Goal: Task Accomplishment & Management: Manage account settings

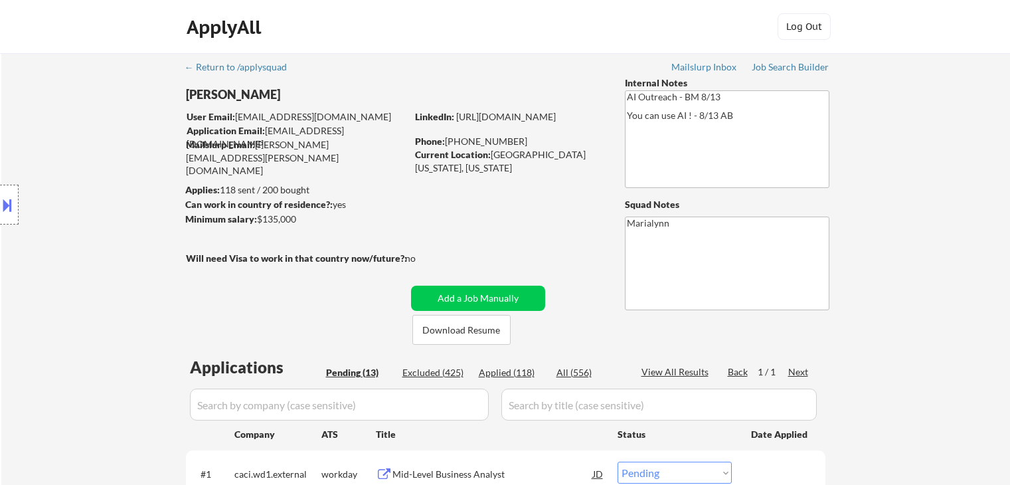
select select ""pending""
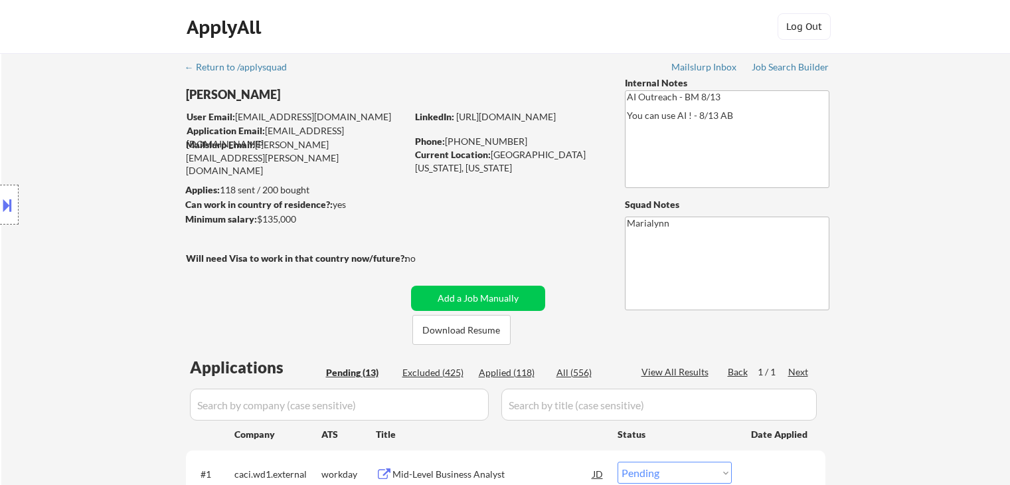
select select ""pending""
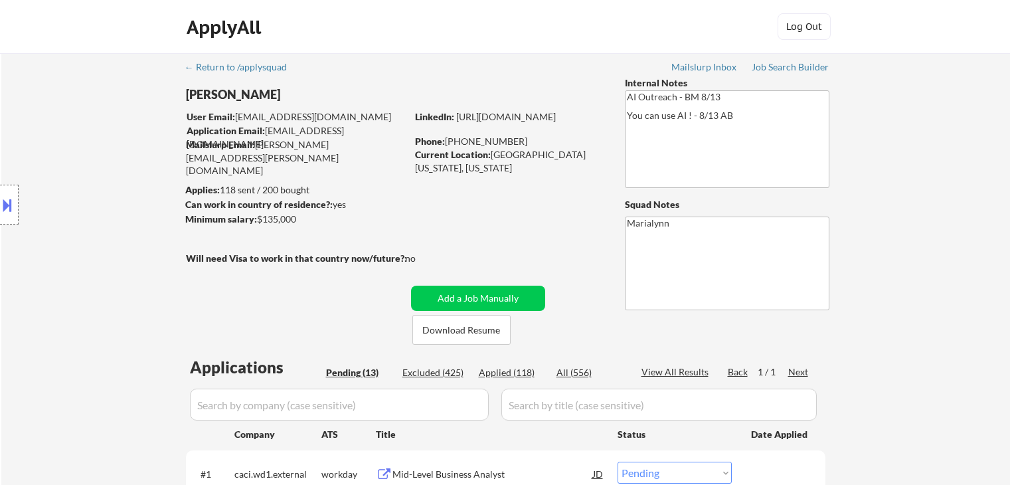
select select ""pending""
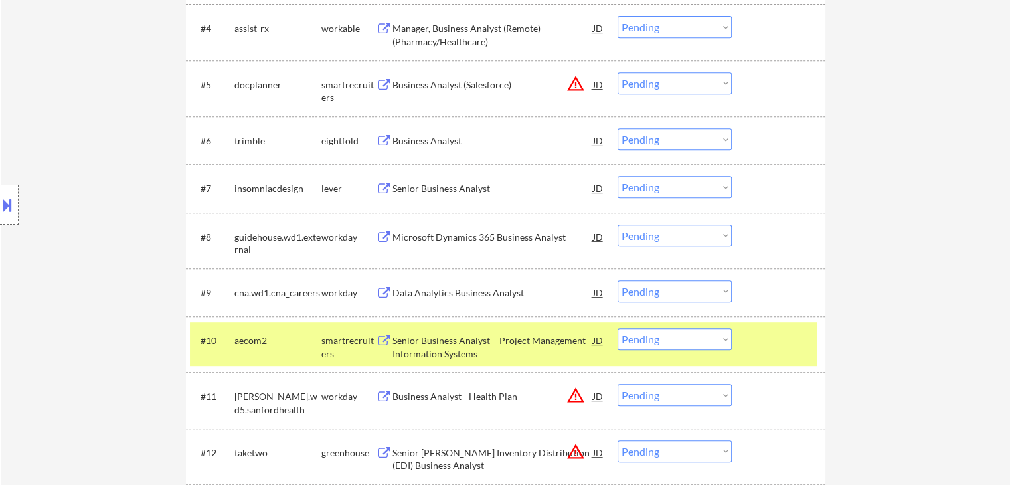
scroll to position [731, 0]
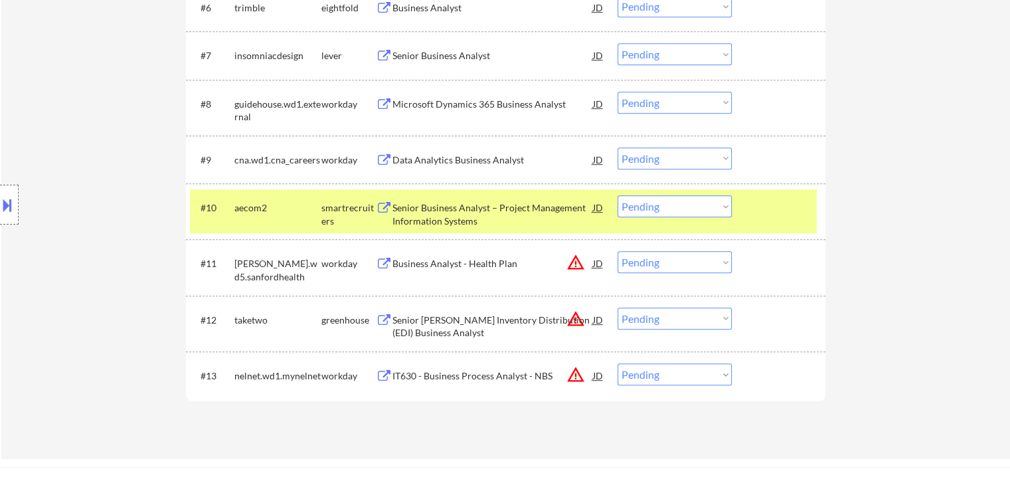
drag, startPoint x: 674, startPoint y: 203, endPoint x: 674, endPoint y: 213, distance: 10.6
click at [674, 203] on select "Choose an option... Pending Applied Excluded (Questions) Excluded (Expired) Exc…" at bounding box center [675, 206] width 114 height 22
click at [618, 195] on select "Choose an option... Pending Applied Excluded (Questions) Excluded (Expired) Exc…" at bounding box center [675, 206] width 114 height 22
select select ""pending""
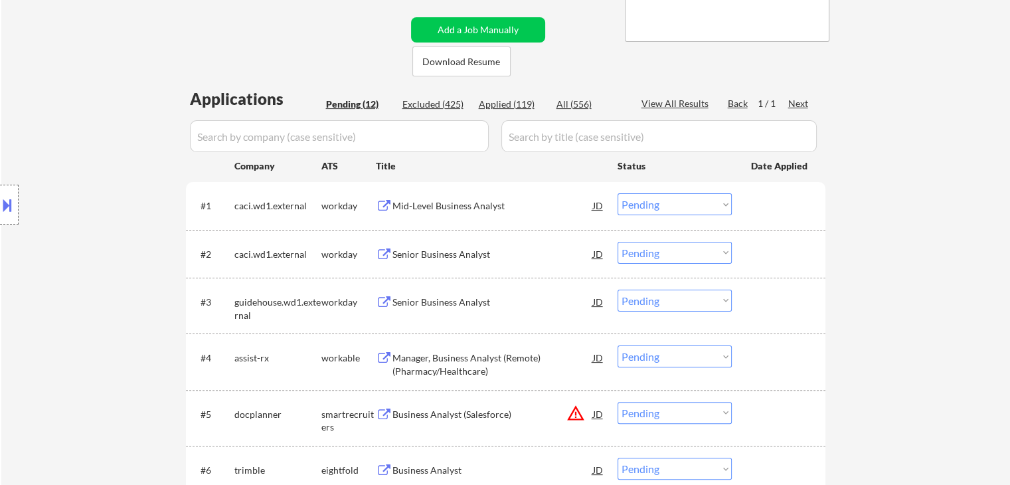
scroll to position [133, 0]
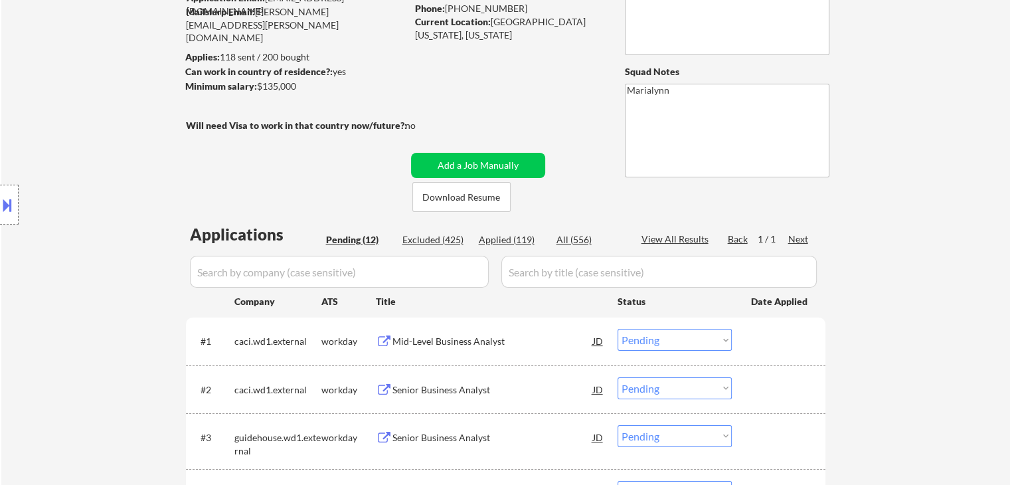
click at [515, 242] on div "Applied (119)" at bounding box center [512, 239] width 66 height 13
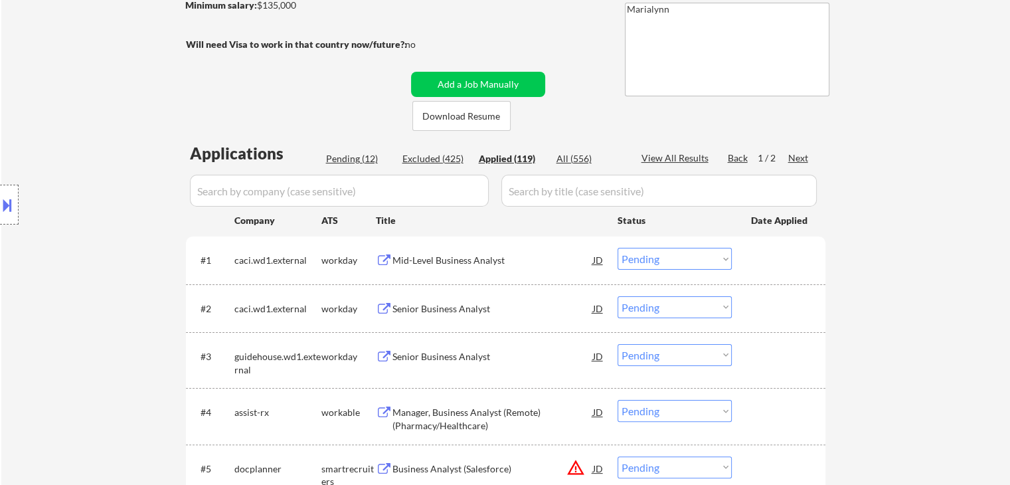
scroll to position [332, 0]
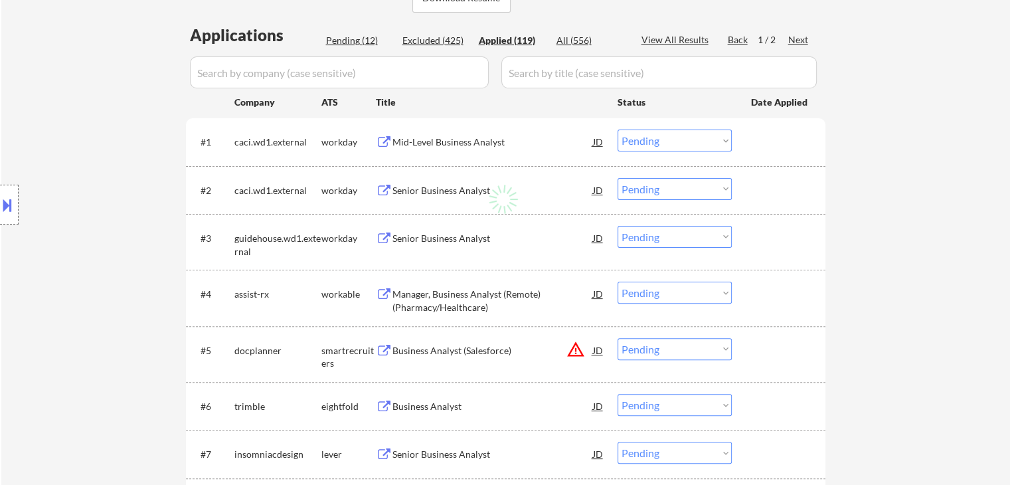
select select ""applied""
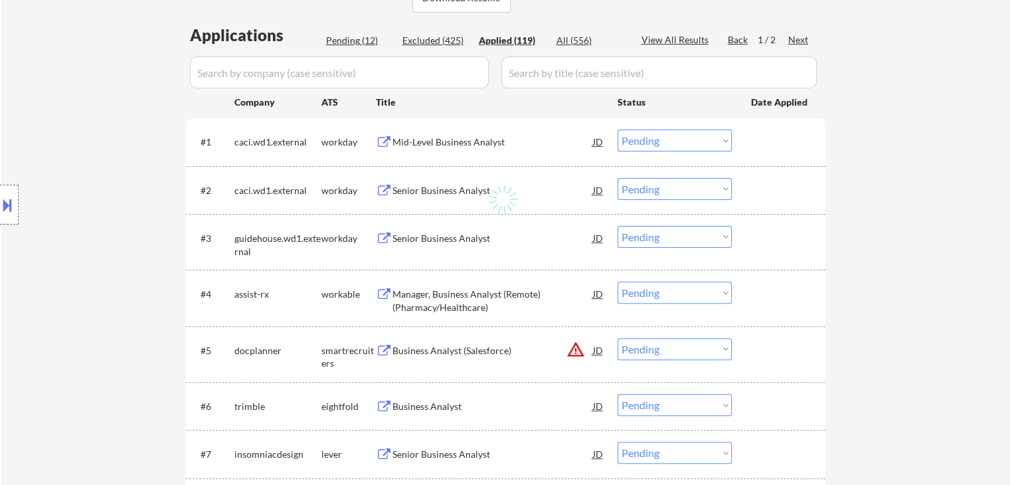
select select ""applied""
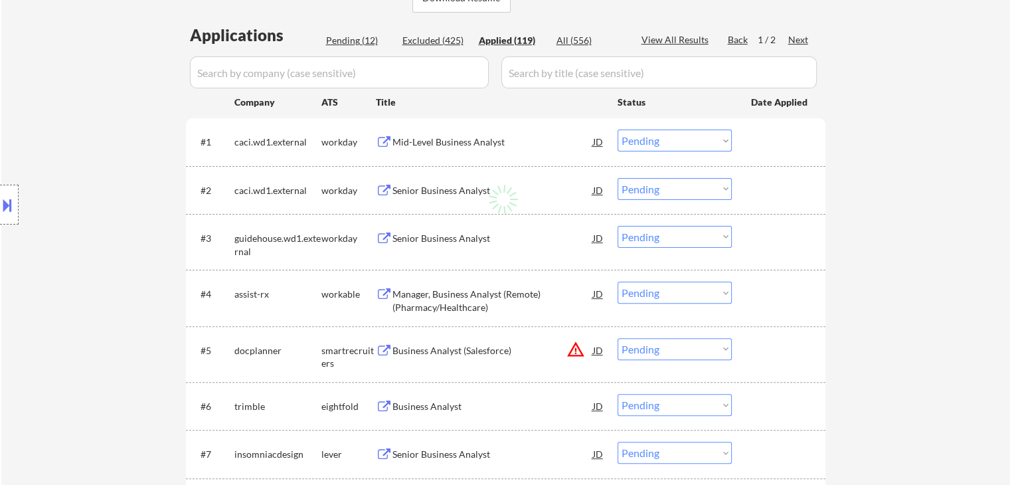
select select ""applied""
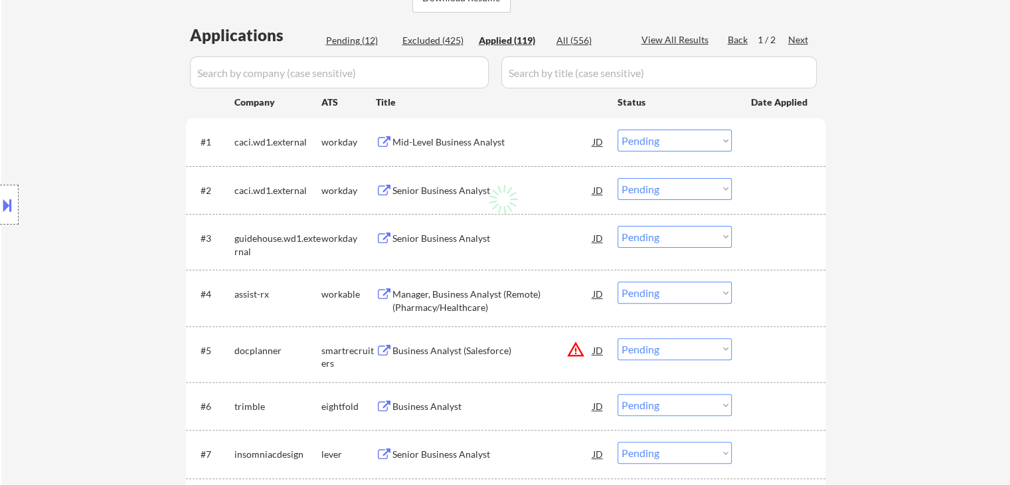
select select ""applied""
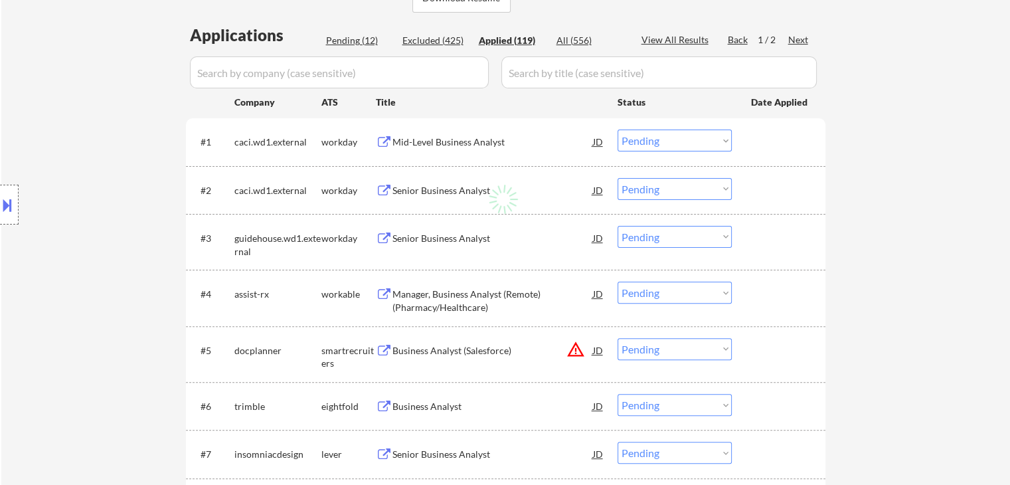
select select ""applied""
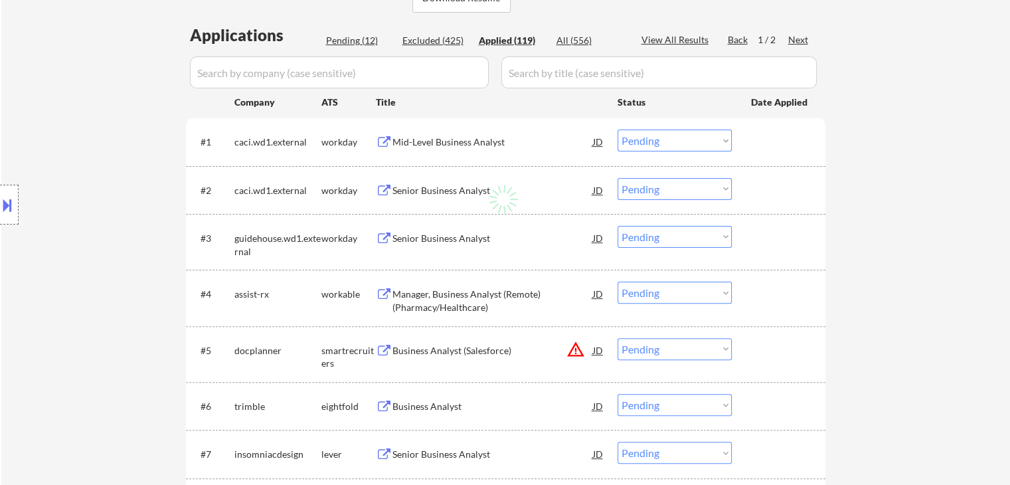
select select ""applied""
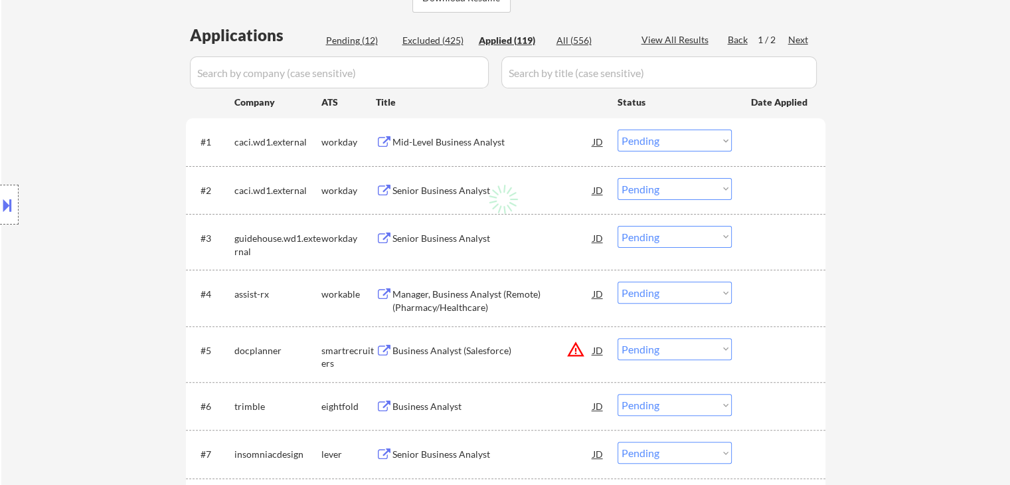
select select ""applied""
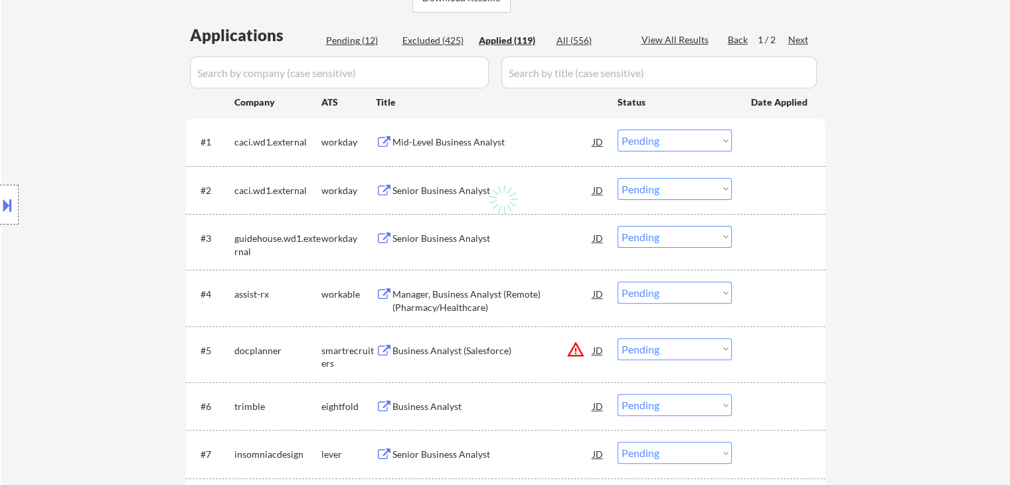
select select ""applied""
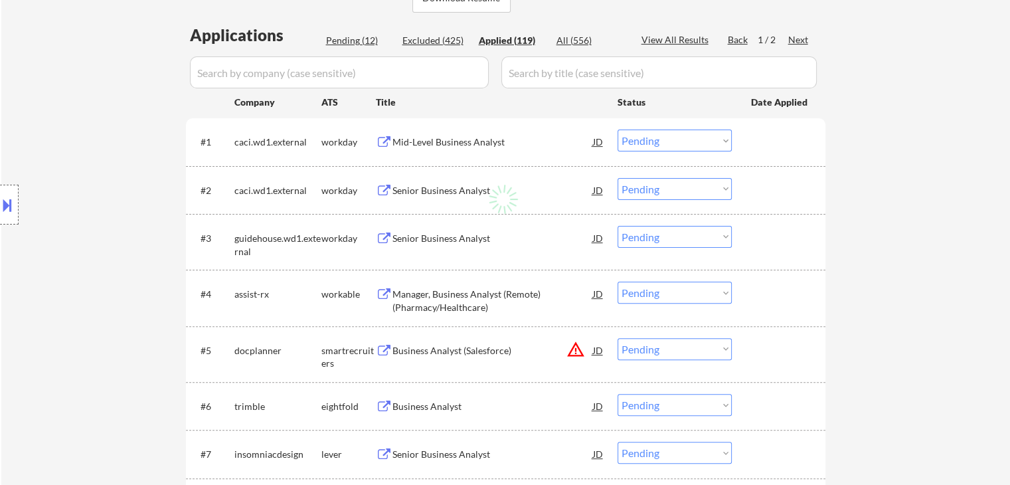
select select ""applied""
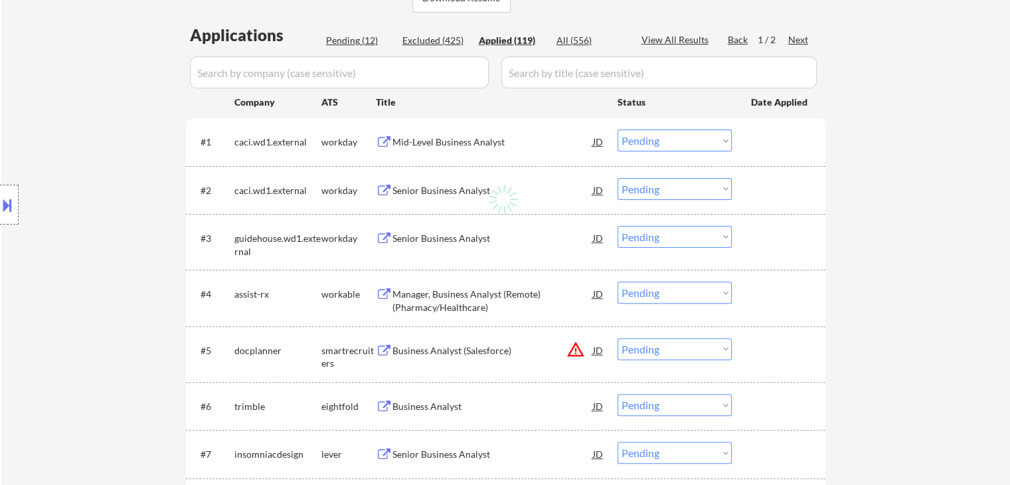
select select ""applied""
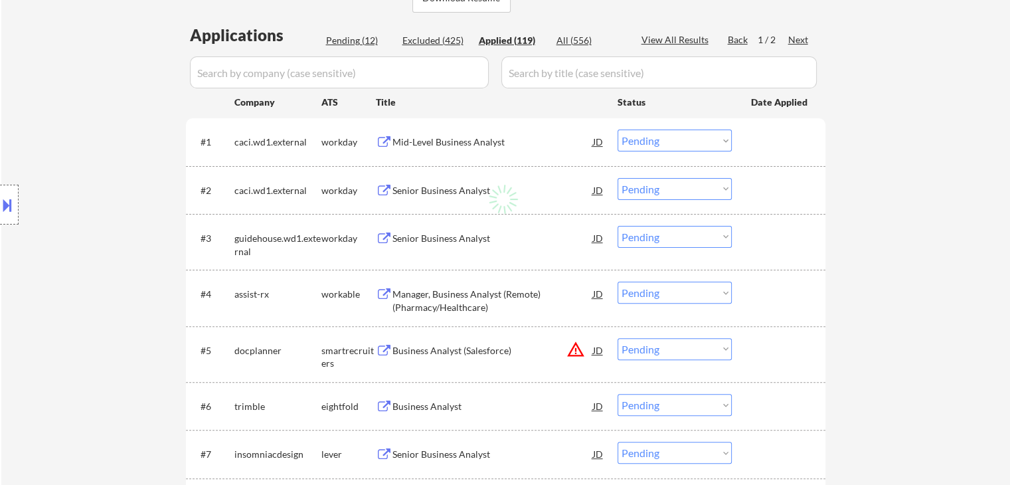
select select ""applied""
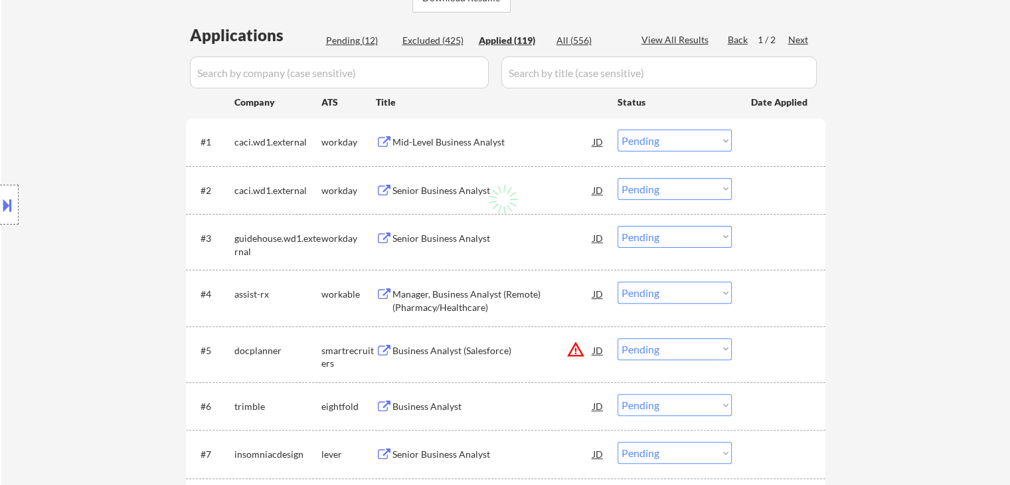
select select ""applied""
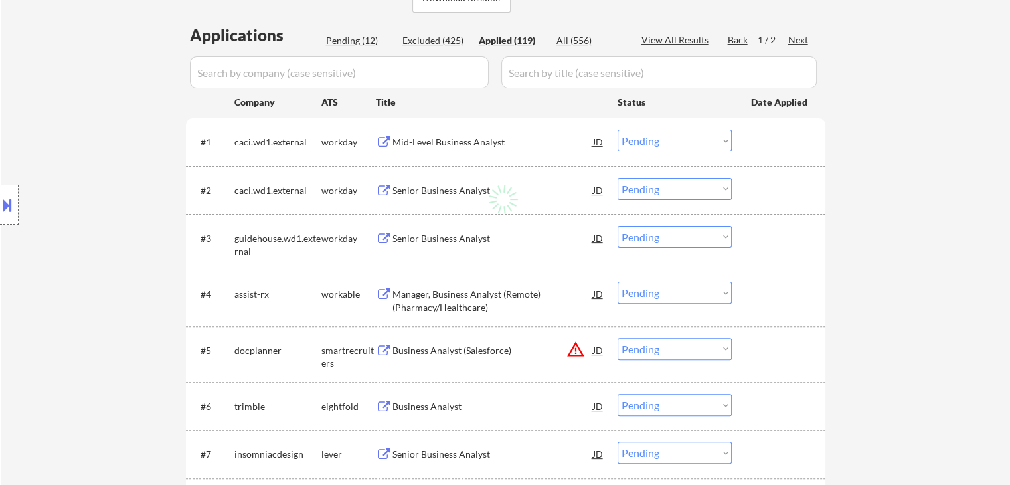
select select ""applied""
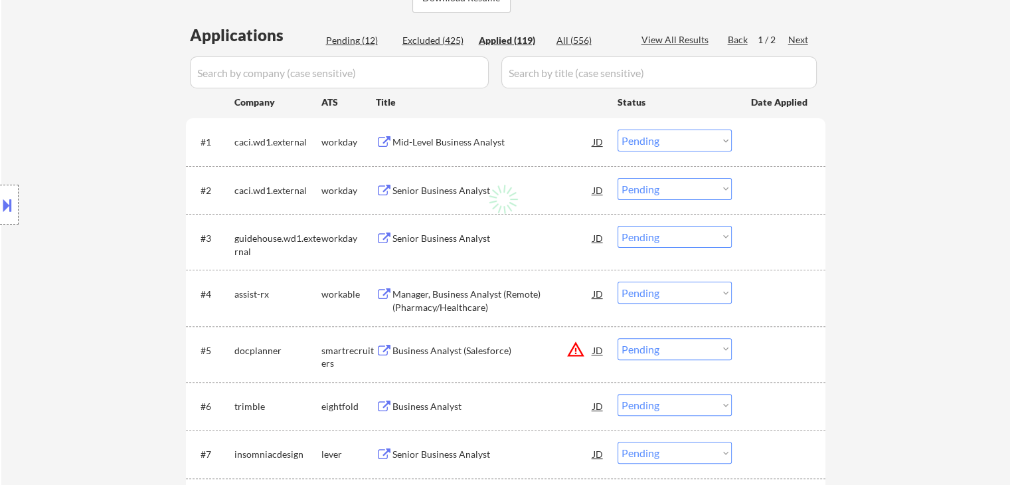
select select ""applied""
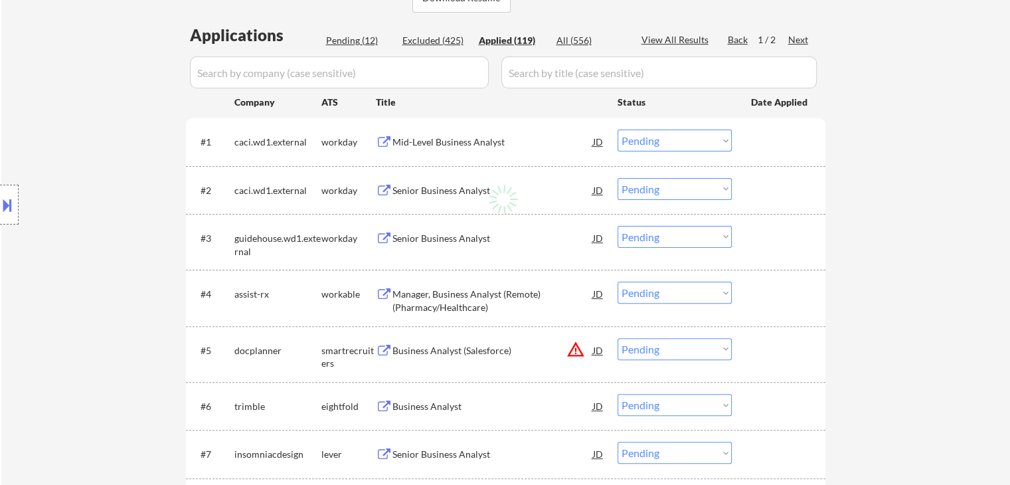
select select ""applied""
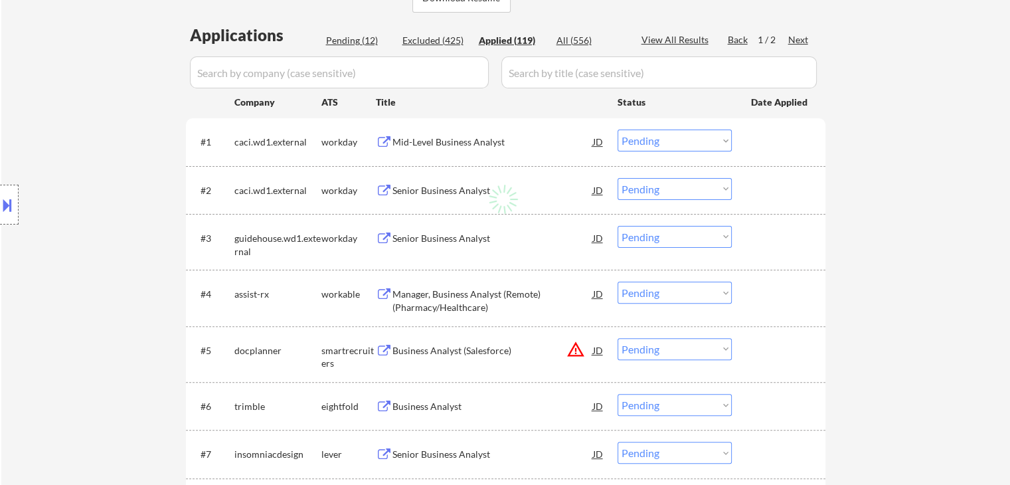
select select ""applied""
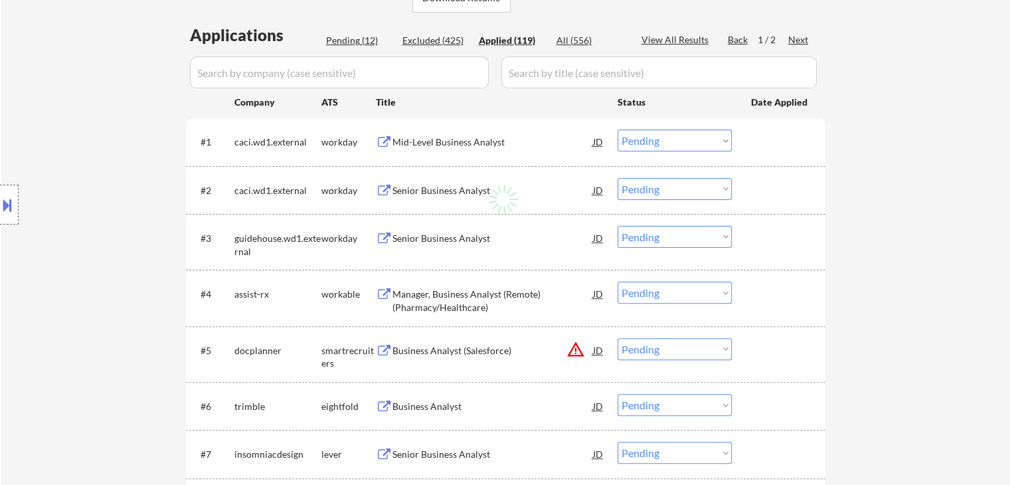
select select ""applied""
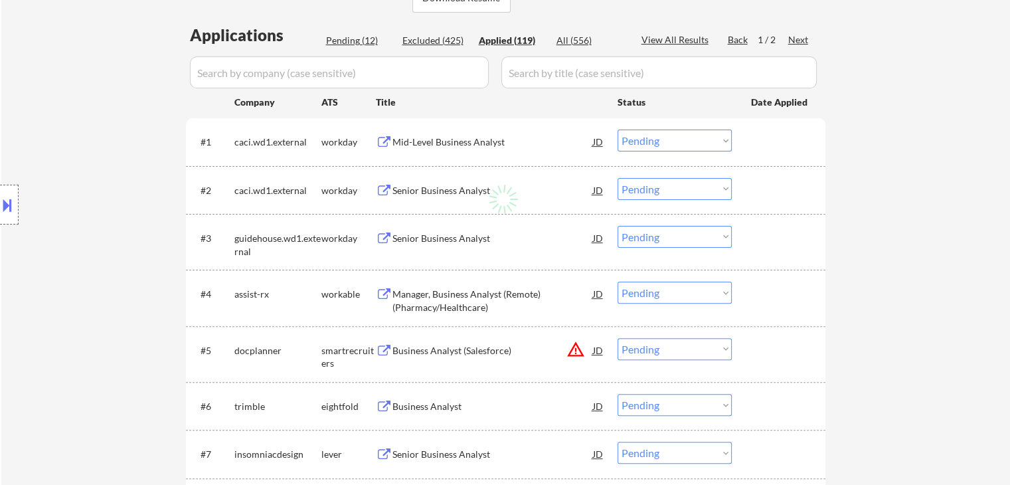
select select ""applied""
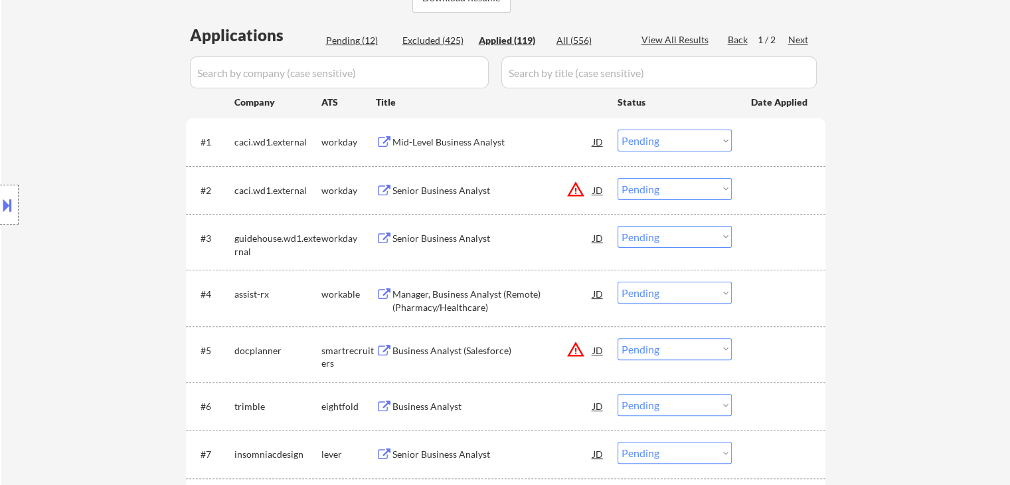
select select ""applied""
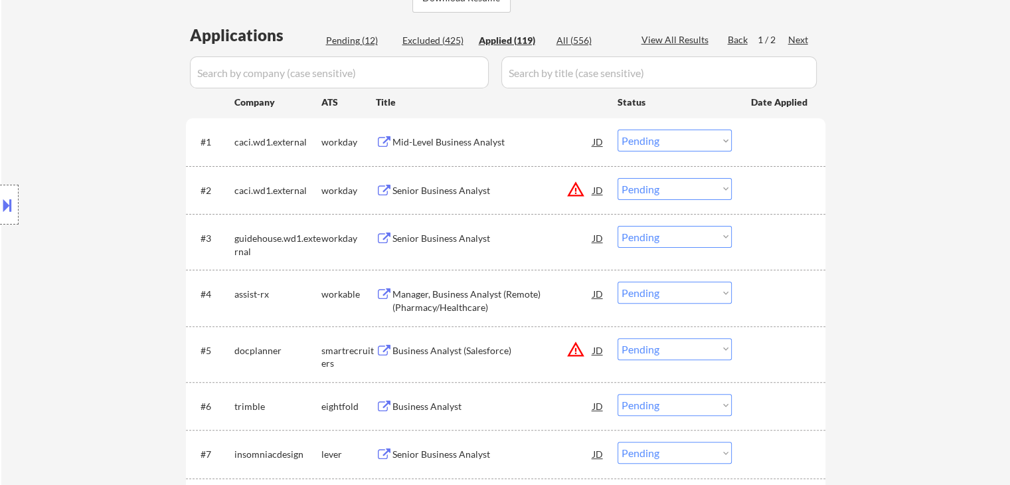
select select ""applied""
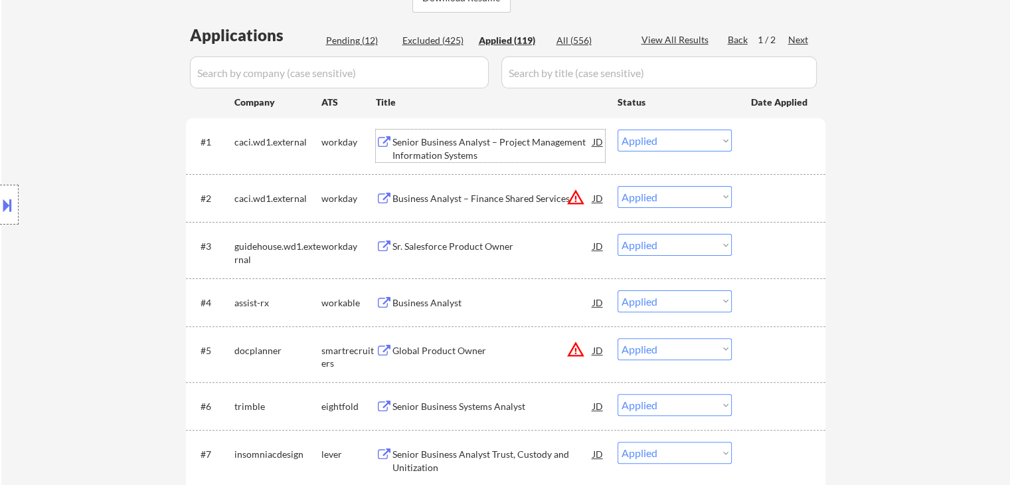
click at [438, 141] on div "Senior Business Analyst – Project Management Information Systems" at bounding box center [493, 149] width 201 height 26
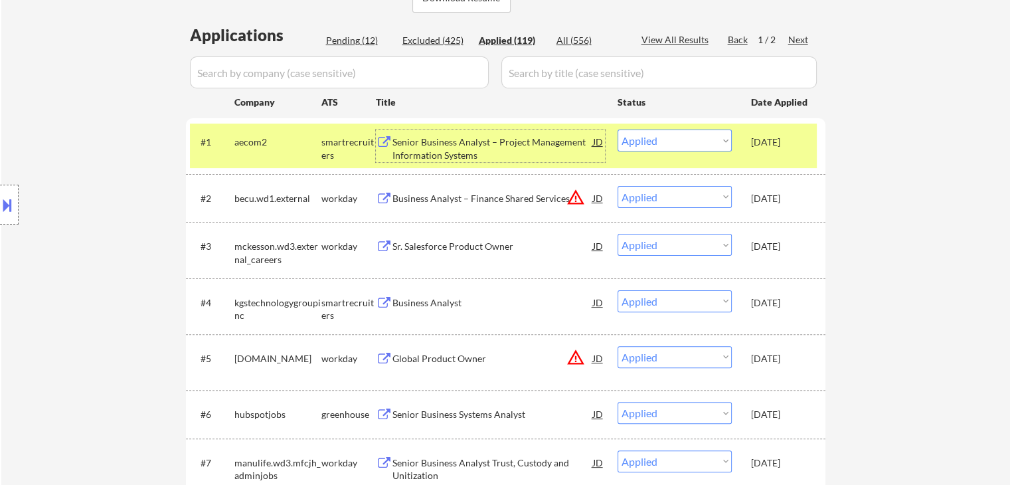
click at [676, 138] on select "Choose an option... Pending Applied Excluded (Questions) Excluded (Expired) Exc…" at bounding box center [675, 141] width 114 height 22
click at [618, 130] on select "Choose an option... Pending Applied Excluded (Questions) Excluded (Expired) Exc…" at bounding box center [675, 141] width 114 height 22
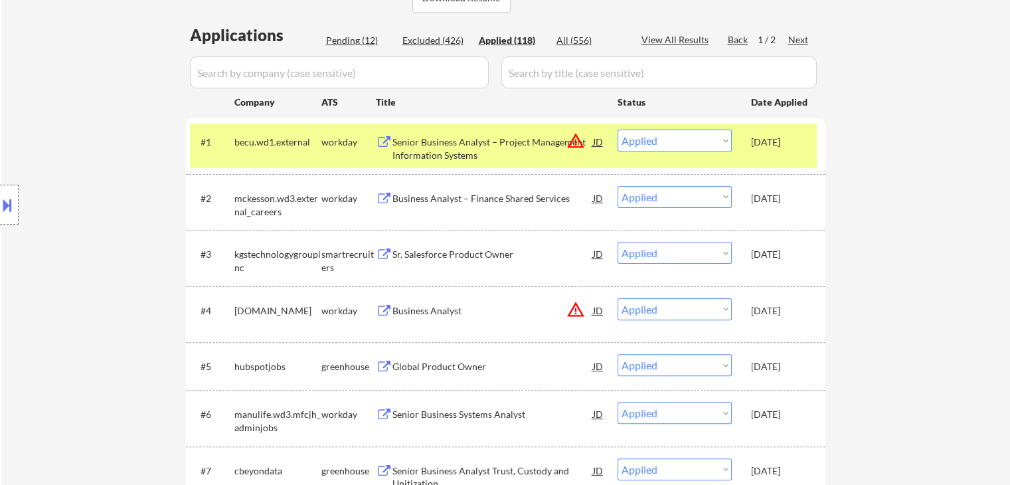
drag, startPoint x: 311, startPoint y: 144, endPoint x: 319, endPoint y: 144, distance: 8.0
click at [312, 144] on div "becu.wd1.external" at bounding box center [278, 142] width 87 height 13
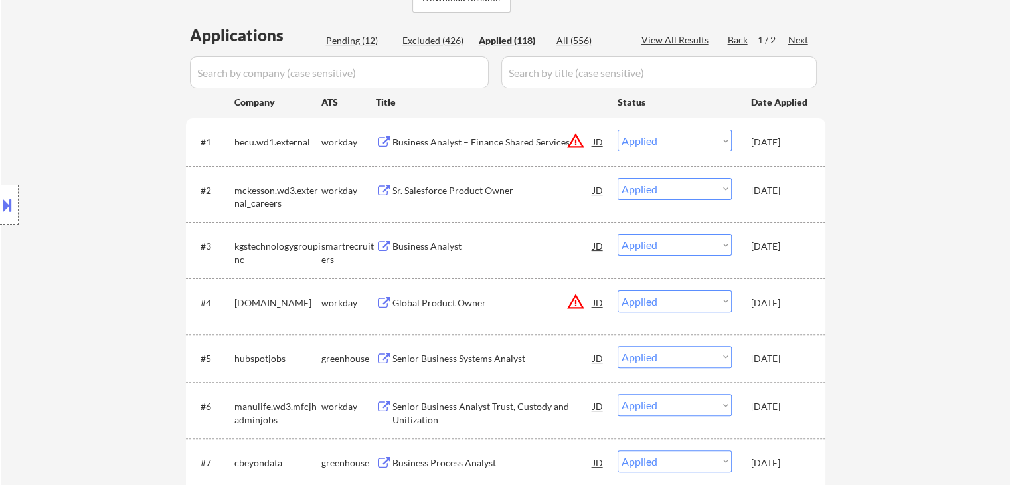
click at [358, 37] on div "Pending (12)" at bounding box center [359, 40] width 66 height 13
select select ""pending""
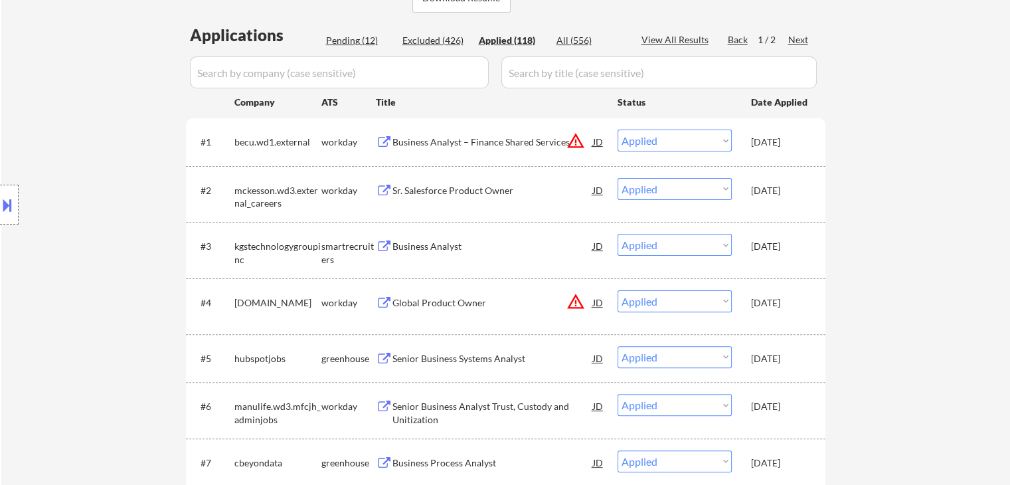
select select ""pending""
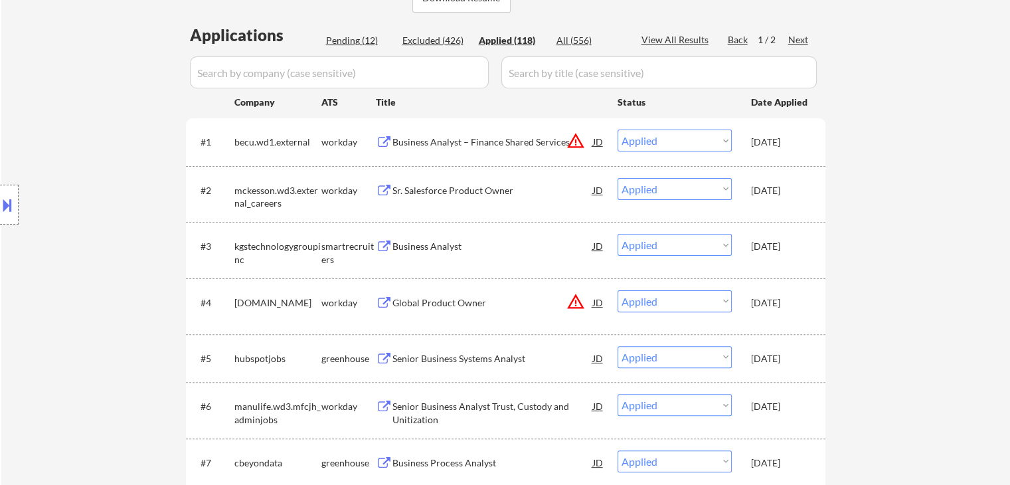
select select ""pending""
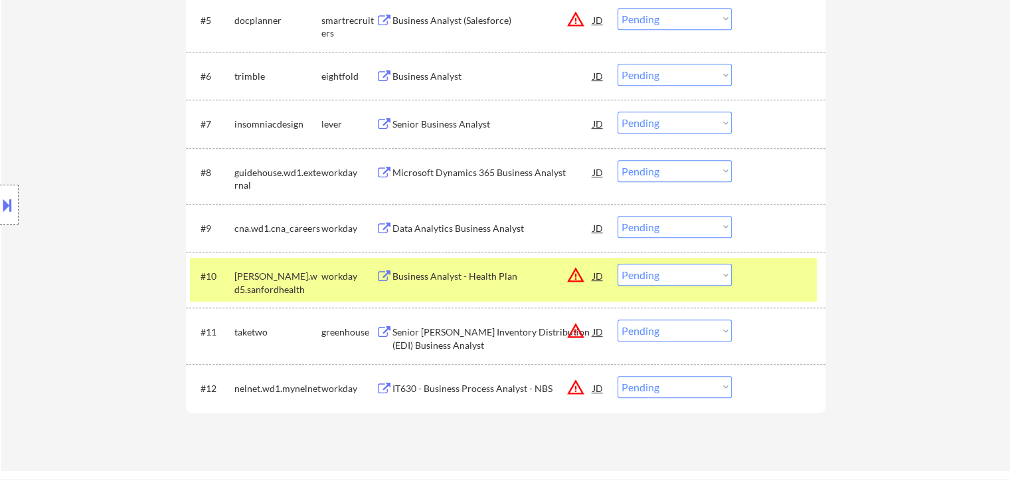
scroll to position [664, 0]
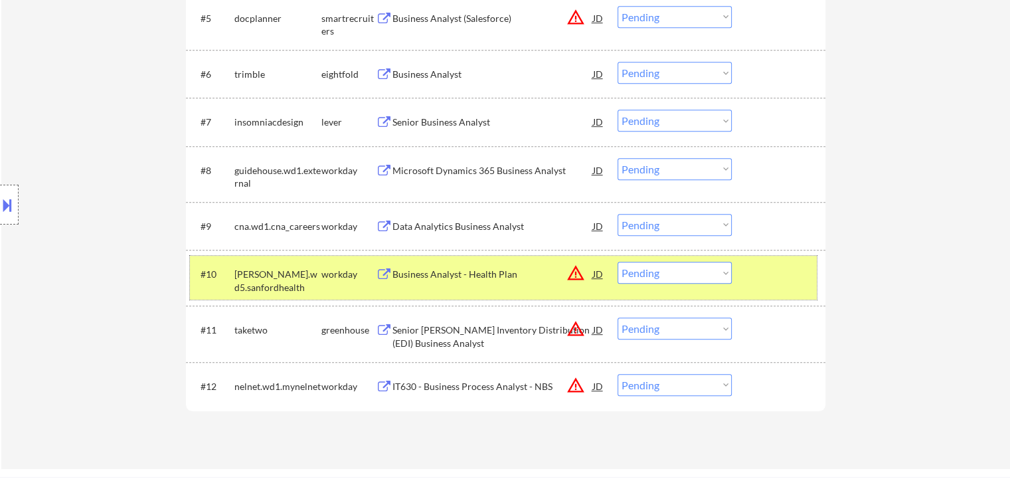
drag, startPoint x: 270, startPoint y: 277, endPoint x: 335, endPoint y: 252, distance: 69.0
click at [274, 277] on div "[PERSON_NAME].wd5.sanfordhealth" at bounding box center [278, 281] width 87 height 26
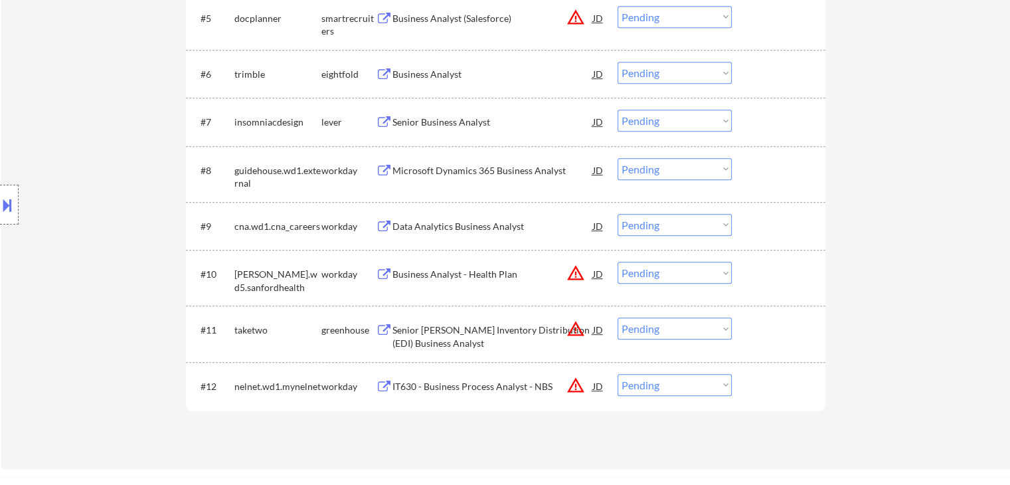
click at [446, 227] on div "Data Analytics Business Analyst" at bounding box center [493, 226] width 201 height 13
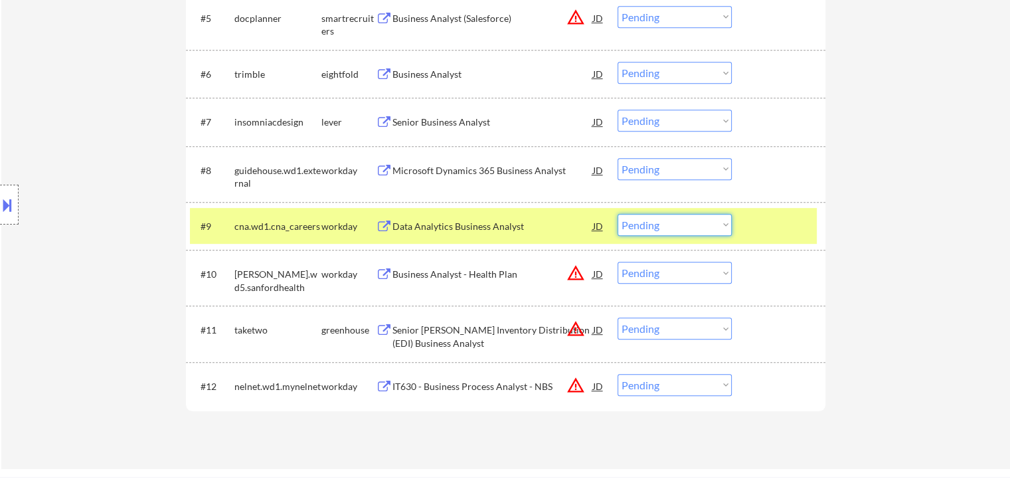
click at [674, 226] on select "Choose an option... Pending Applied Excluded (Questions) Excluded (Expired) Exc…" at bounding box center [675, 225] width 114 height 22
click at [618, 214] on select "Choose an option... Pending Applied Excluded (Questions) Excluded (Expired) Exc…" at bounding box center [675, 225] width 114 height 22
select select ""pending""
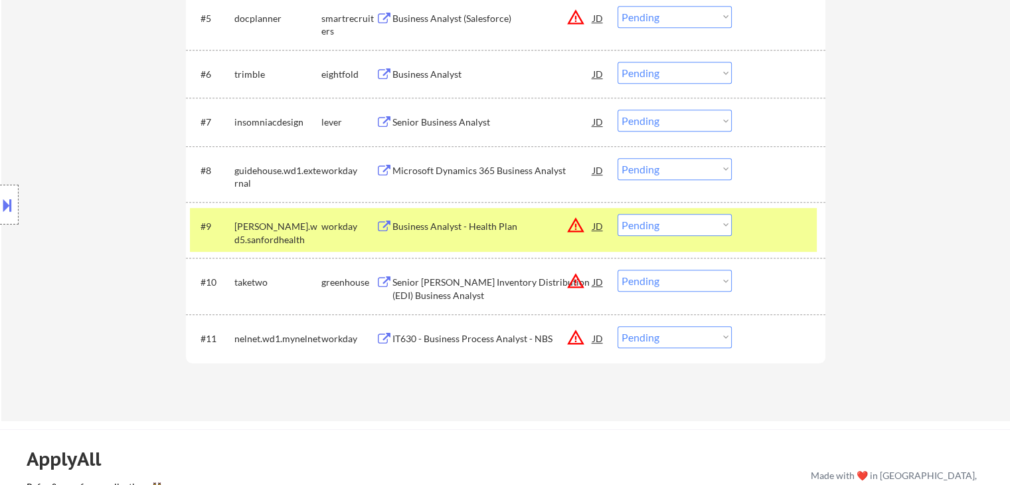
drag, startPoint x: 341, startPoint y: 230, endPoint x: 361, endPoint y: 217, distance: 24.0
click at [344, 227] on div "workday" at bounding box center [349, 226] width 54 height 13
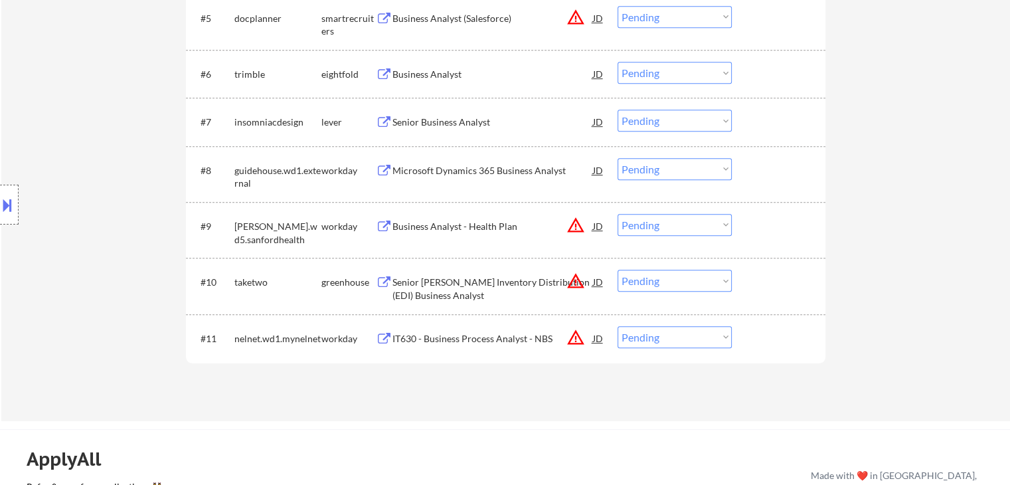
click at [436, 168] on div "Microsoft Dynamics 365 Business Analyst" at bounding box center [493, 170] width 201 height 13
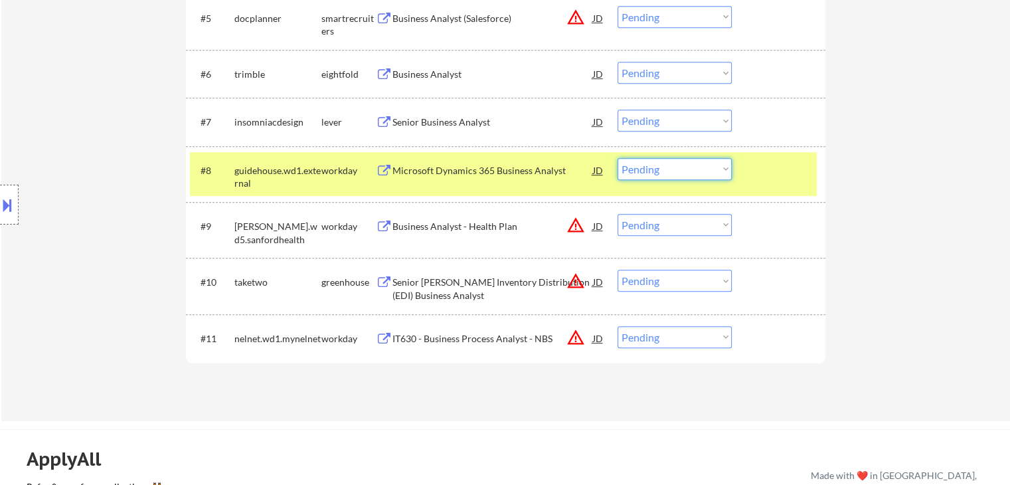
drag, startPoint x: 667, startPoint y: 171, endPoint x: 667, endPoint y: 179, distance: 7.3
click at [667, 172] on select "Choose an option... Pending Applied Excluded (Questions) Excluded (Expired) Exc…" at bounding box center [675, 169] width 114 height 22
click at [618, 158] on select "Choose an option... Pending Applied Excluded (Questions) Excluded (Expired) Exc…" at bounding box center [675, 169] width 114 height 22
select select ""pending""
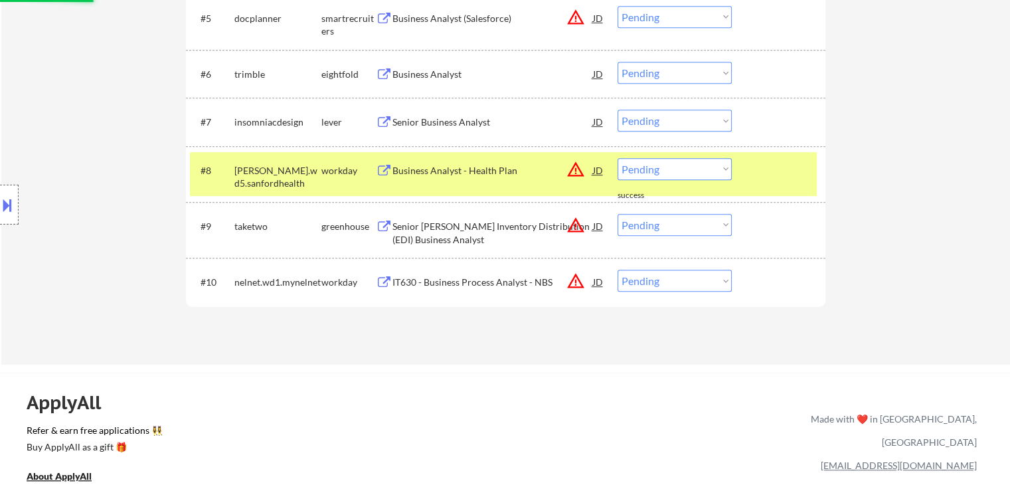
click at [351, 166] on div "workday" at bounding box center [349, 170] width 54 height 13
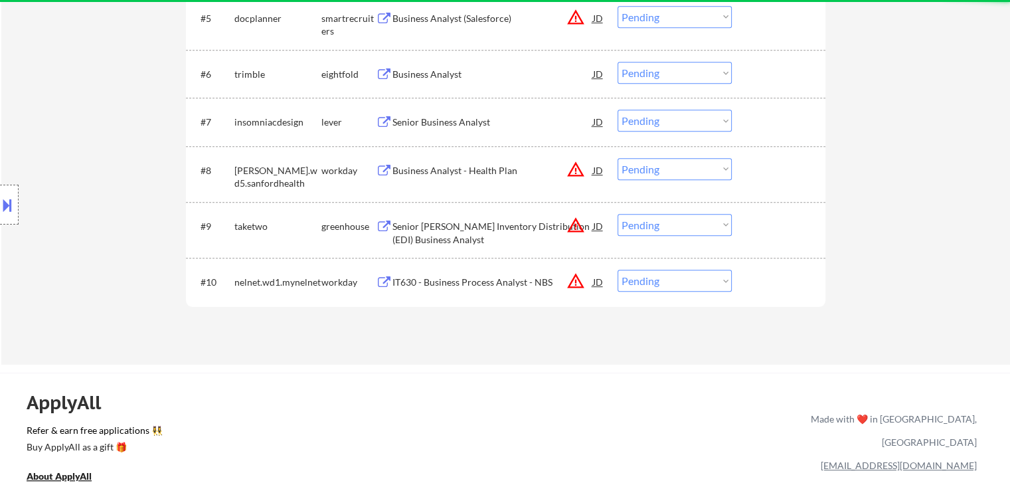
click at [468, 127] on div "Senior Business Analyst" at bounding box center [493, 122] width 201 height 13
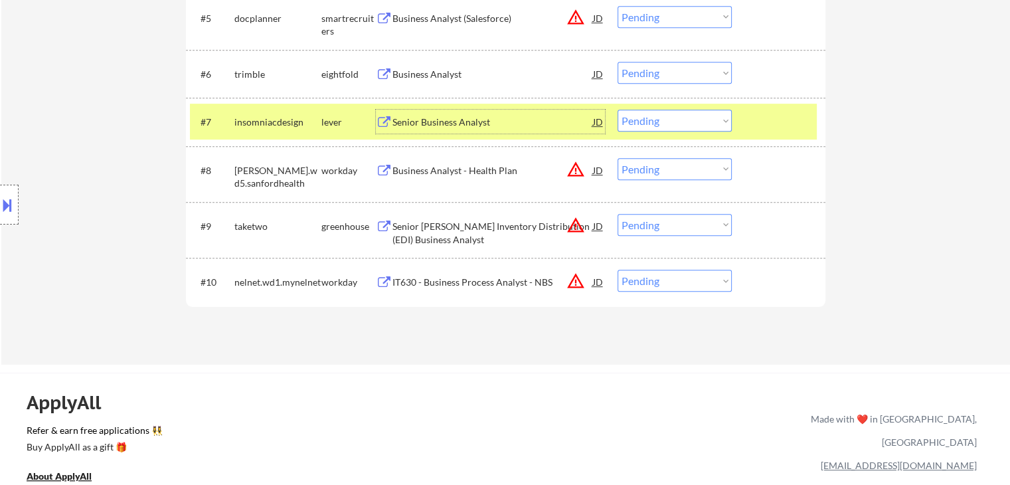
drag, startPoint x: 664, startPoint y: 123, endPoint x: 664, endPoint y: 131, distance: 8.0
click at [664, 123] on select "Choose an option... Pending Applied Excluded (Questions) Excluded (Expired) Exc…" at bounding box center [675, 121] width 114 height 22
click at [618, 110] on select "Choose an option... Pending Applied Excluded (Questions) Excluded (Expired) Exc…" at bounding box center [675, 121] width 114 height 22
select select ""pending""
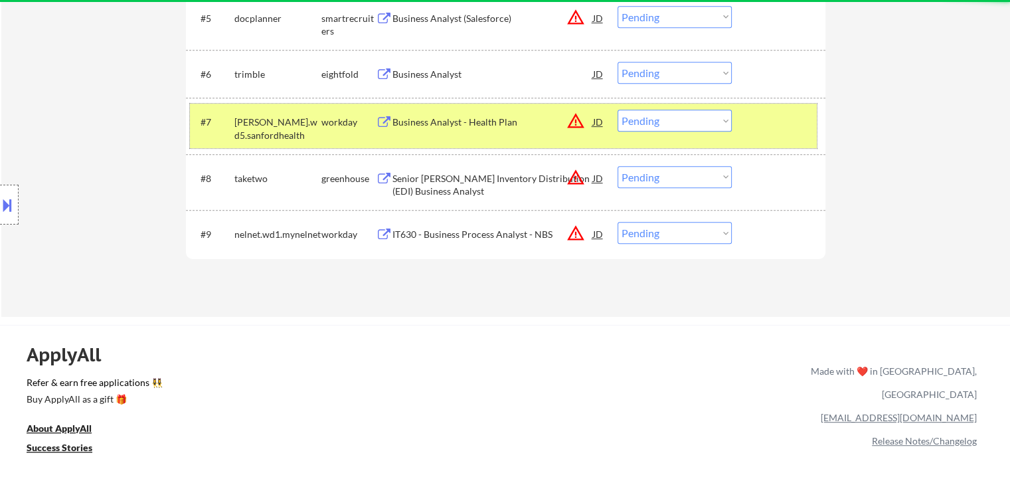
drag, startPoint x: 314, startPoint y: 132, endPoint x: 339, endPoint y: 134, distance: 25.3
click at [328, 134] on div "#7 [PERSON_NAME].wd5.sanfordhealth workday Business Analyst - Health Plan JD wa…" at bounding box center [503, 126] width 627 height 32
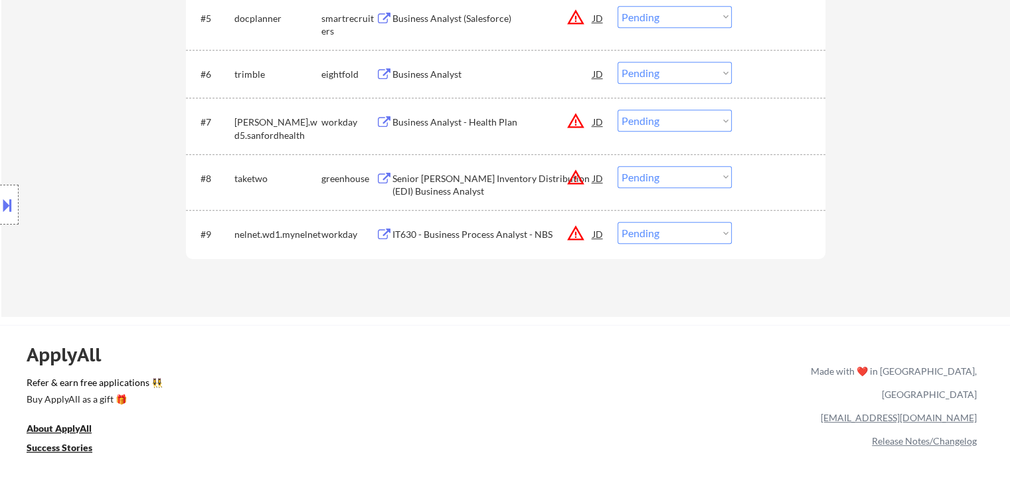
click at [566, 80] on div "Business Analyst" at bounding box center [493, 74] width 201 height 24
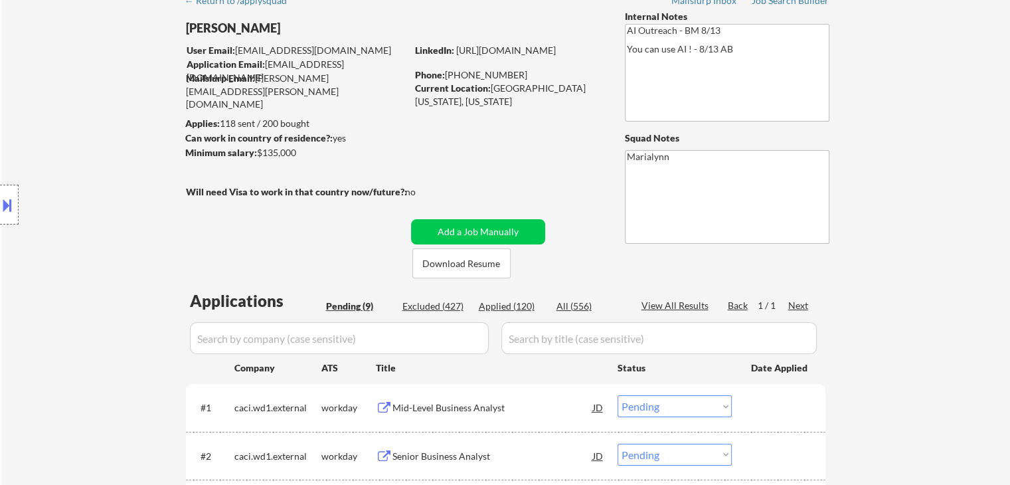
scroll to position [465, 0]
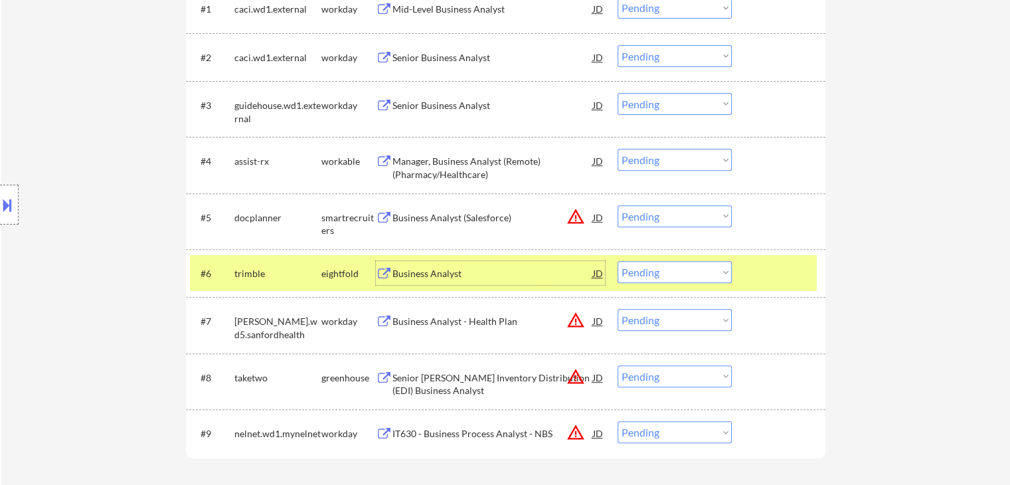
click at [666, 276] on select "Choose an option... Pending Applied Excluded (Questions) Excluded (Expired) Exc…" at bounding box center [675, 272] width 114 height 22
click at [618, 261] on select "Choose an option... Pending Applied Excluded (Questions) Excluded (Expired) Exc…" at bounding box center [675, 272] width 114 height 22
select select ""pending""
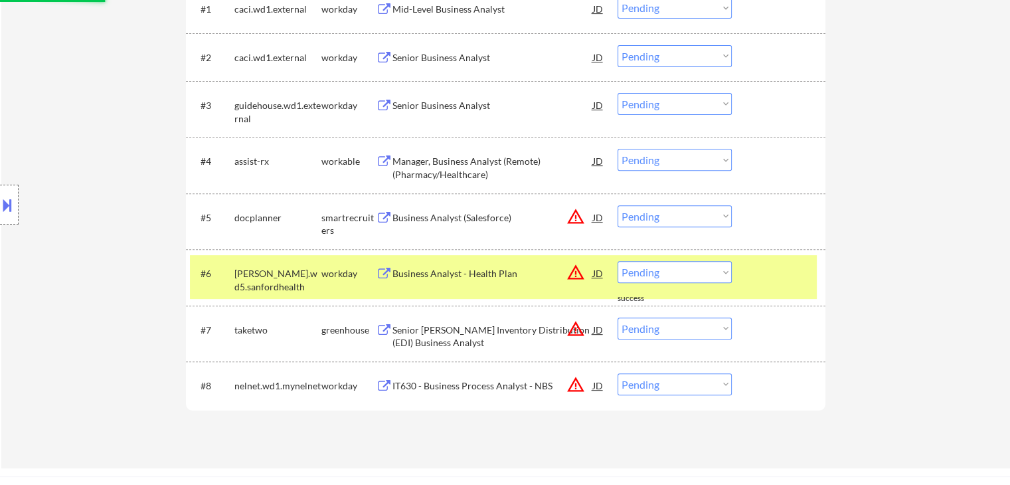
click at [330, 277] on div "workday" at bounding box center [349, 273] width 54 height 13
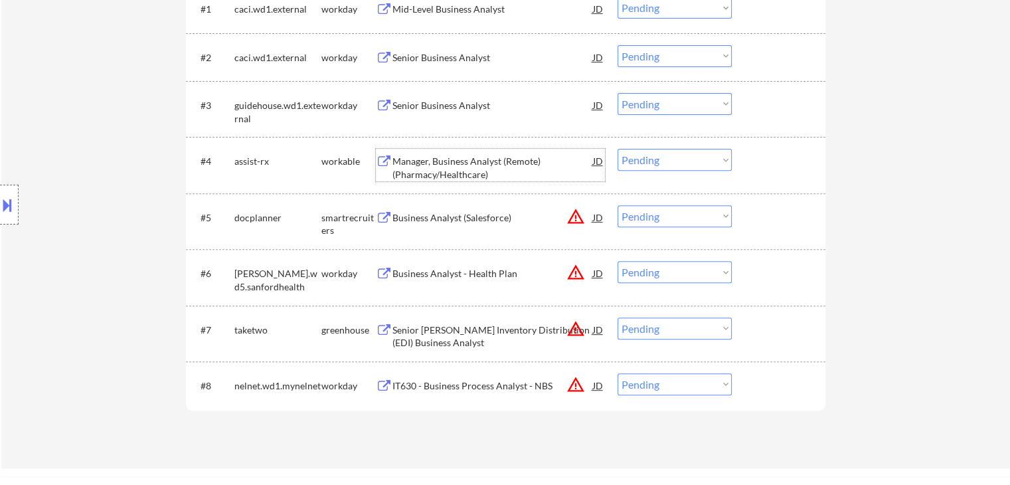
click at [482, 167] on div "Manager, Business Analyst (Remote) (Pharmacy/Healthcare)" at bounding box center [493, 168] width 201 height 26
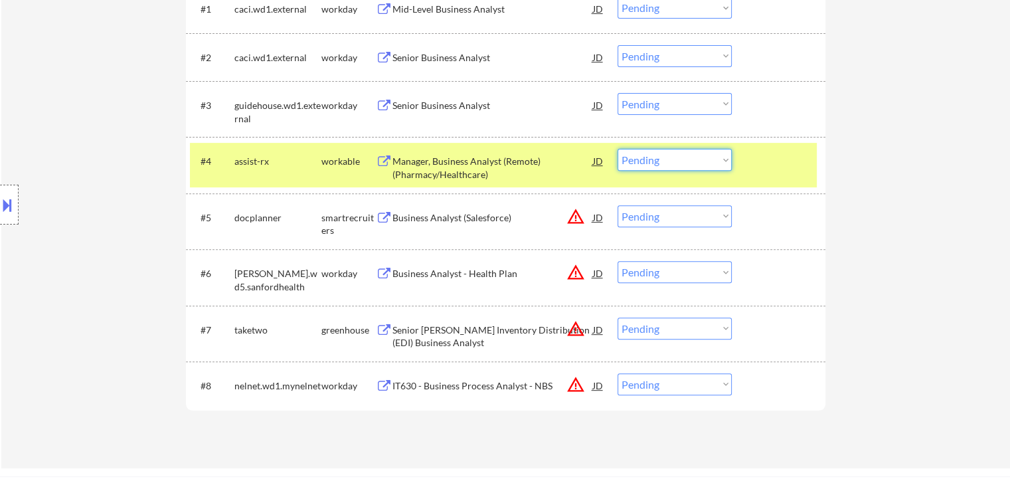
drag, startPoint x: 666, startPoint y: 157, endPoint x: 670, endPoint y: 170, distance: 13.9
click at [666, 157] on select "Choose an option... Pending Applied Excluded (Questions) Excluded (Expired) Exc…" at bounding box center [675, 160] width 114 height 22
click at [618, 149] on select "Choose an option... Pending Applied Excluded (Questions) Excluded (Expired) Exc…" at bounding box center [675, 160] width 114 height 22
select select ""pending""
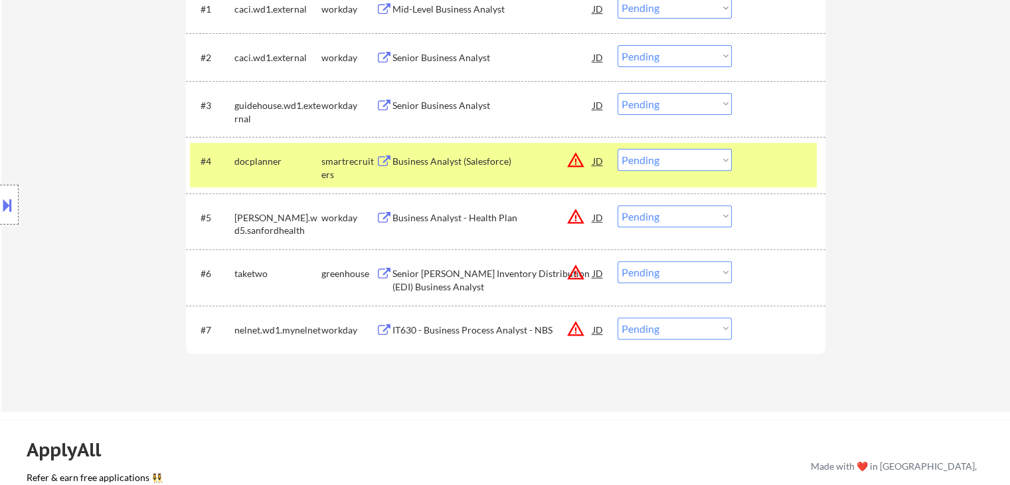
drag, startPoint x: 328, startPoint y: 161, endPoint x: 344, endPoint y: 155, distance: 17.0
click at [332, 161] on div "smartrecruiters" at bounding box center [349, 168] width 54 height 26
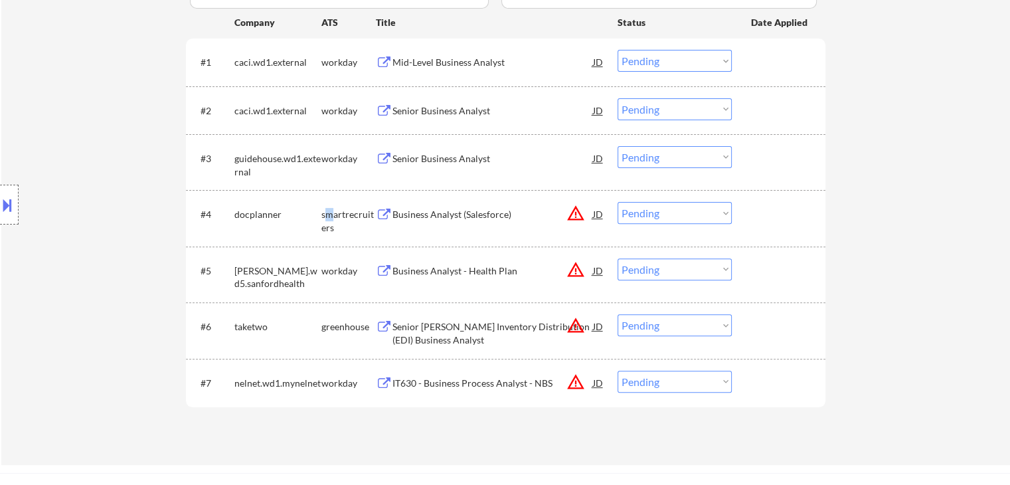
scroll to position [332, 0]
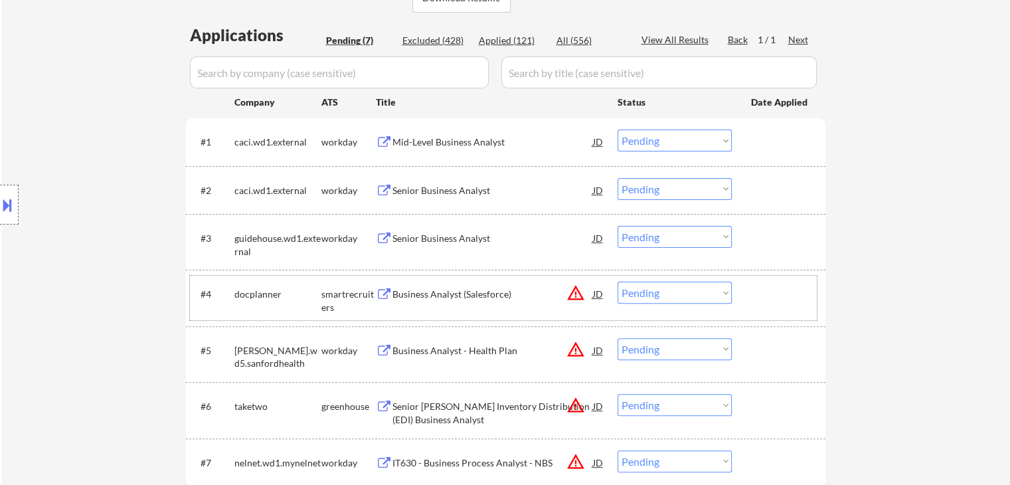
click at [433, 240] on div "Senior Business Analyst" at bounding box center [493, 238] width 201 height 13
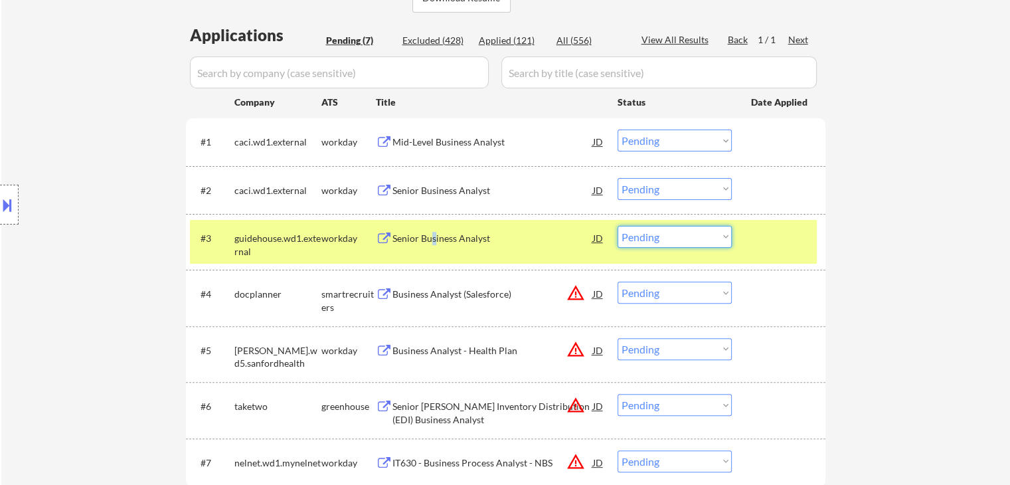
drag, startPoint x: 694, startPoint y: 235, endPoint x: 693, endPoint y: 246, distance: 10.7
click at [694, 236] on select "Choose an option... Pending Applied Excluded (Questions) Excluded (Expired) Exc…" at bounding box center [675, 237] width 114 height 22
click at [618, 226] on select "Choose an option... Pending Applied Excluded (Questions) Excluded (Expired) Exc…" at bounding box center [675, 237] width 114 height 22
select select ""pending""
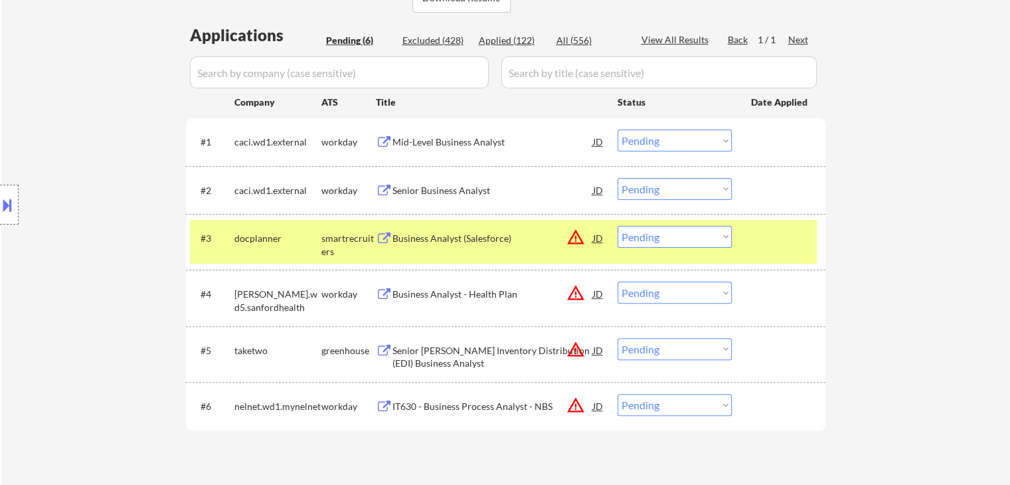
click at [349, 239] on div "smartrecruiters" at bounding box center [349, 245] width 54 height 26
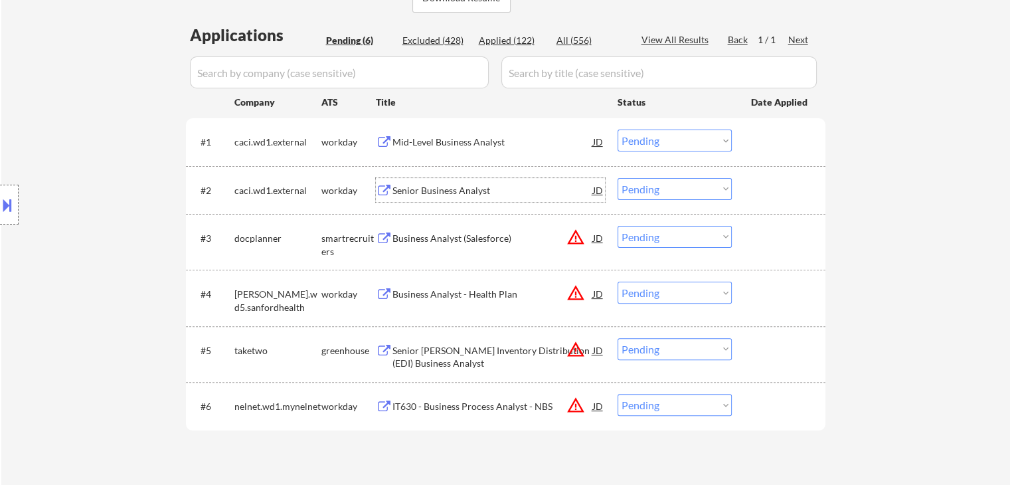
click at [435, 193] on div "Senior Business Analyst" at bounding box center [493, 190] width 201 height 13
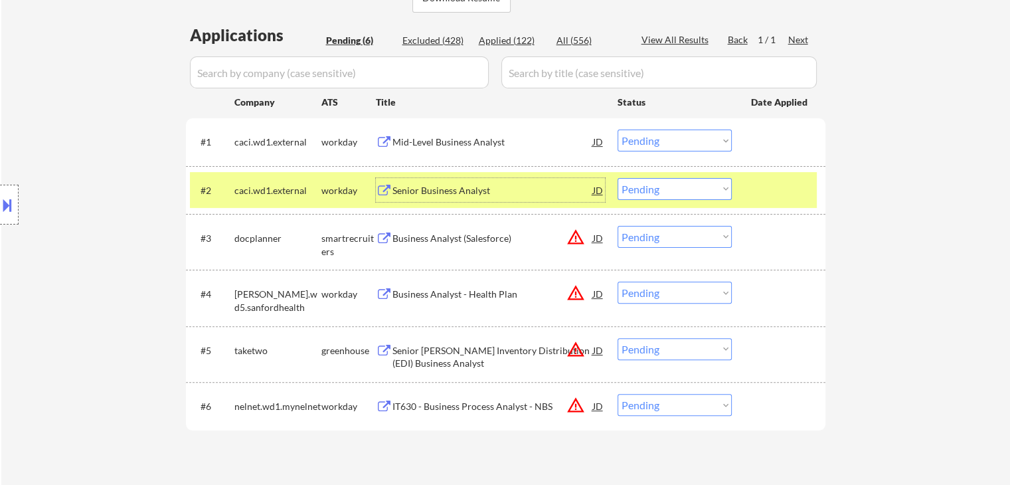
click at [653, 191] on select "Choose an option... Pending Applied Excluded (Questions) Excluded (Expired) Exc…" at bounding box center [675, 189] width 114 height 22
click at [618, 178] on select "Choose an option... Pending Applied Excluded (Questions) Excluded (Expired) Exc…" at bounding box center [675, 189] width 114 height 22
select select ""pending""
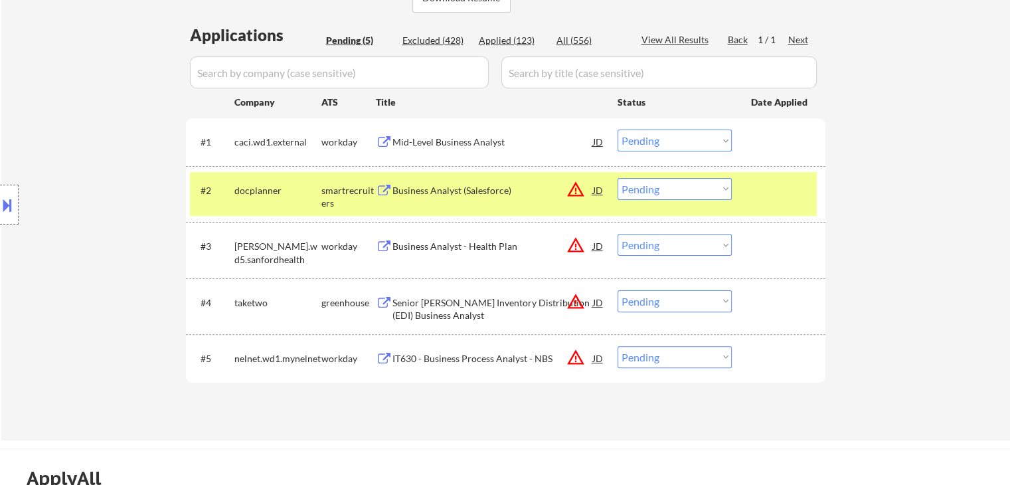
click at [334, 185] on div "smartrecruiters" at bounding box center [349, 197] width 54 height 26
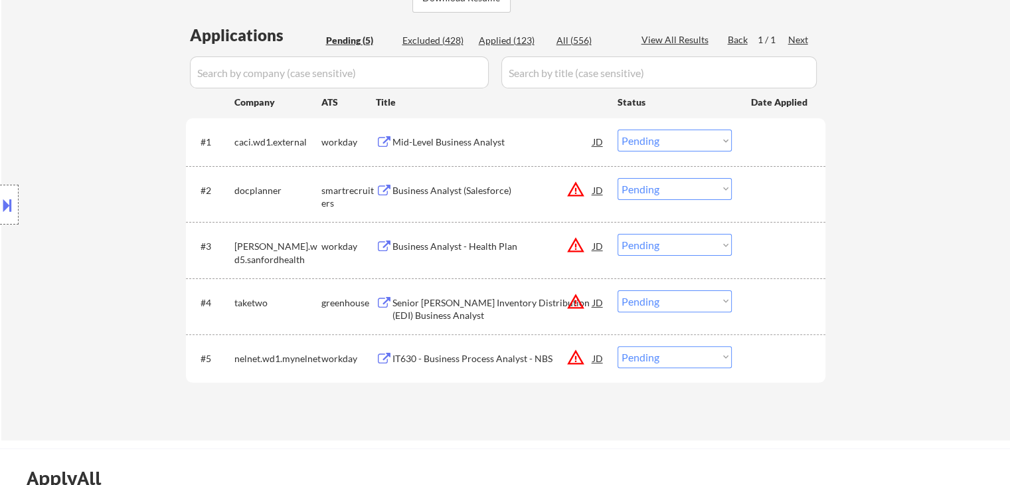
click at [430, 149] on div "Mid-Level Business Analyst" at bounding box center [493, 142] width 201 height 24
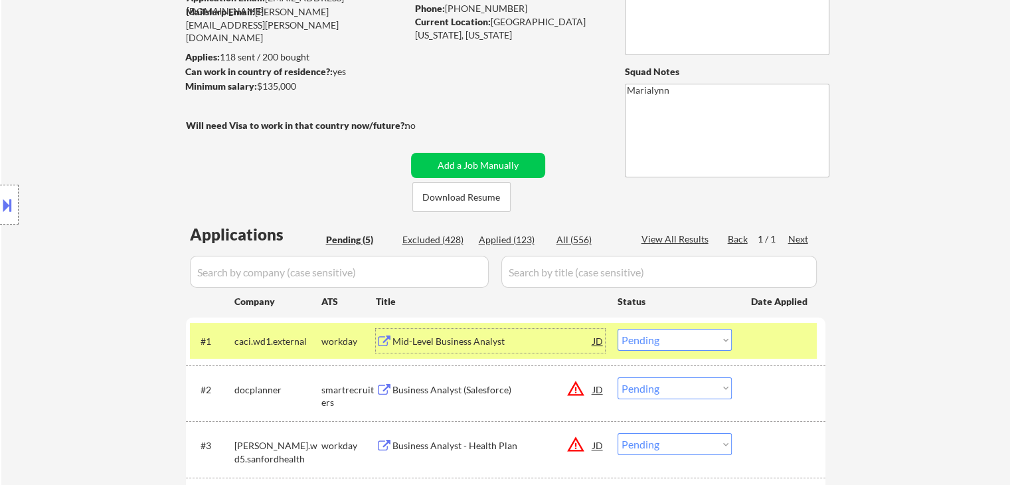
scroll to position [266, 0]
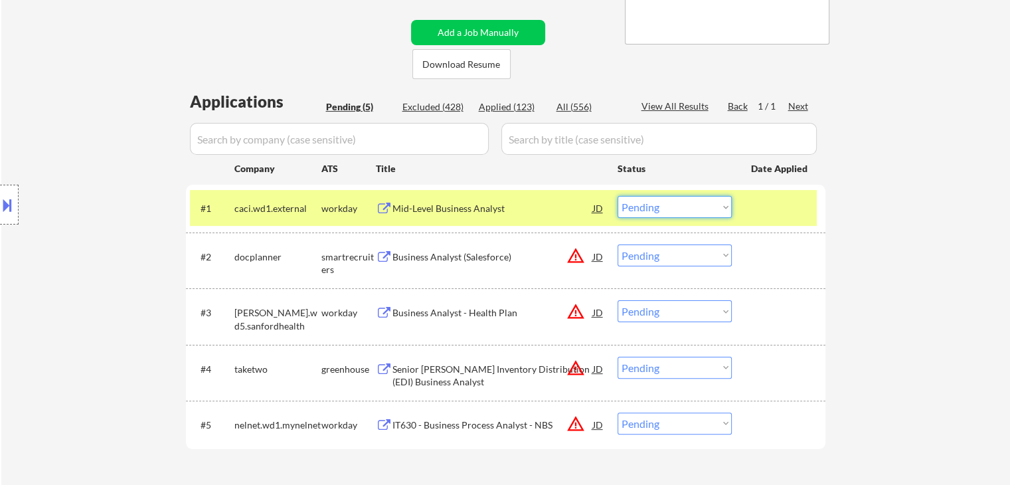
click at [638, 205] on select "Choose an option... Pending Applied Excluded (Questions) Excluded (Expired) Exc…" at bounding box center [675, 207] width 114 height 22
click at [618, 196] on select "Choose an option... Pending Applied Excluded (Questions) Excluded (Expired) Exc…" at bounding box center [675, 207] width 114 height 22
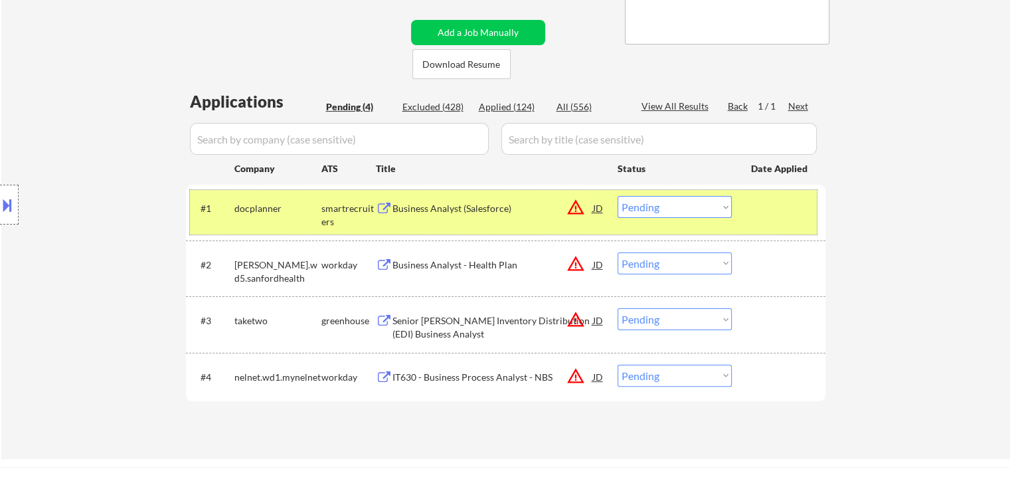
click at [466, 220] on div "#1 docplanner smartrecruiters Business Analyst (Salesforce) JD warning_amber Ch…" at bounding box center [503, 212] width 627 height 44
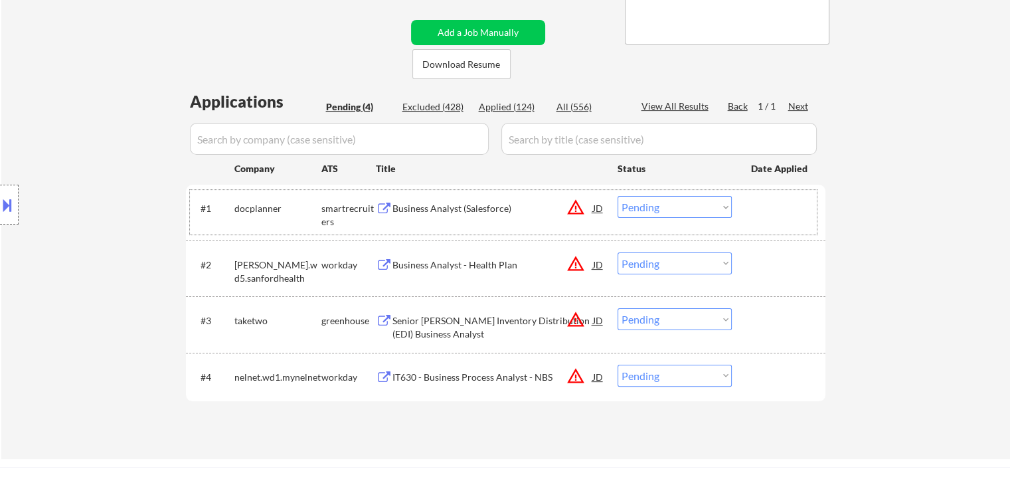
click at [431, 204] on div "Business Analyst (Salesforce)" at bounding box center [493, 208] width 201 height 13
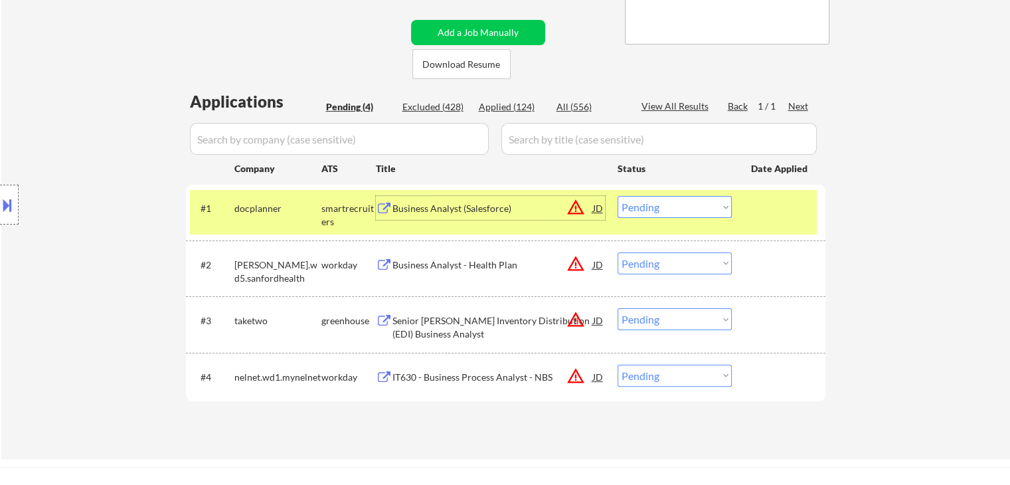
drag, startPoint x: 680, startPoint y: 203, endPoint x: 680, endPoint y: 217, distance: 14.0
click at [680, 211] on select "Choose an option... Pending Applied Excluded (Questions) Excluded (Expired) Exc…" at bounding box center [675, 207] width 114 height 22
click at [618, 196] on select "Choose an option... Pending Applied Excluded (Questions) Excluded (Expired) Exc…" at bounding box center [675, 207] width 114 height 22
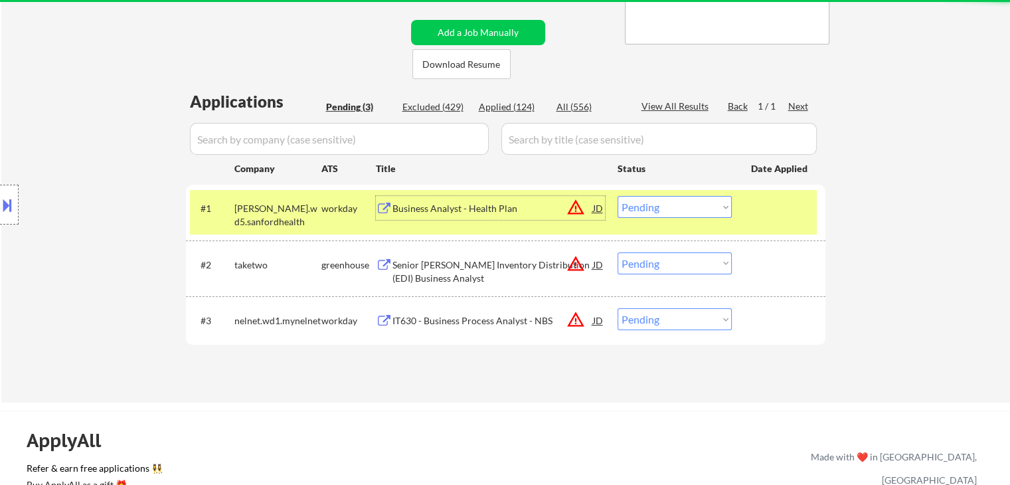
click at [454, 216] on div "Business Analyst - Health Plan" at bounding box center [493, 208] width 201 height 24
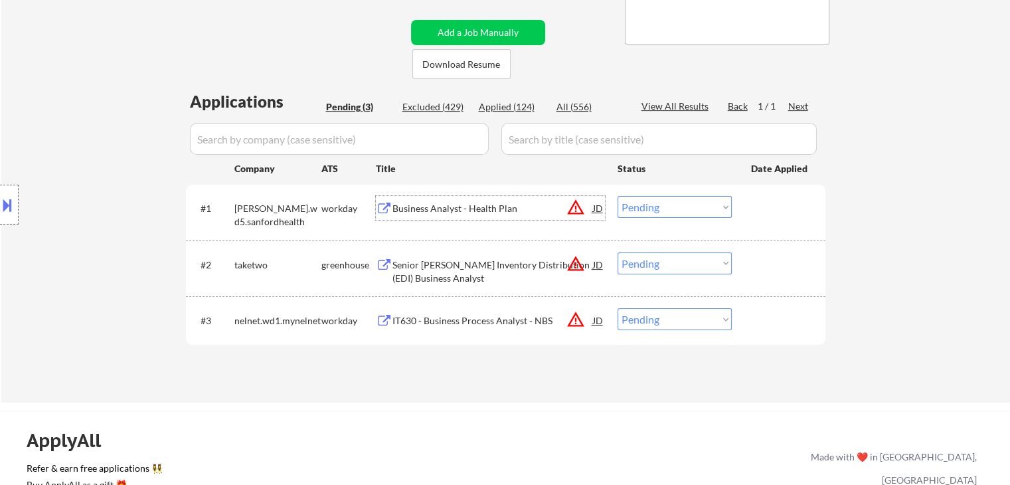
drag, startPoint x: 671, startPoint y: 205, endPoint x: 675, endPoint y: 211, distance: 7.2
click at [671, 205] on select "Choose an option... Pending Applied Excluded (Questions) Excluded (Expired) Exc…" at bounding box center [675, 207] width 114 height 22
click at [618, 196] on select "Choose an option... Pending Applied Excluded (Questions) Excluded (Expired) Exc…" at bounding box center [675, 207] width 114 height 22
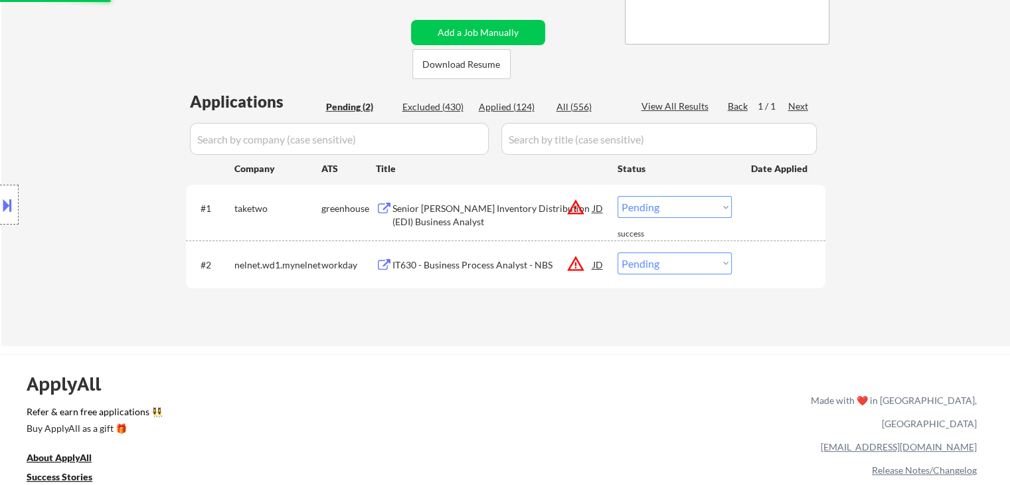
click at [436, 213] on div "Senior [PERSON_NAME] Inventory Distribution (EDI) Business Analyst" at bounding box center [493, 215] width 201 height 26
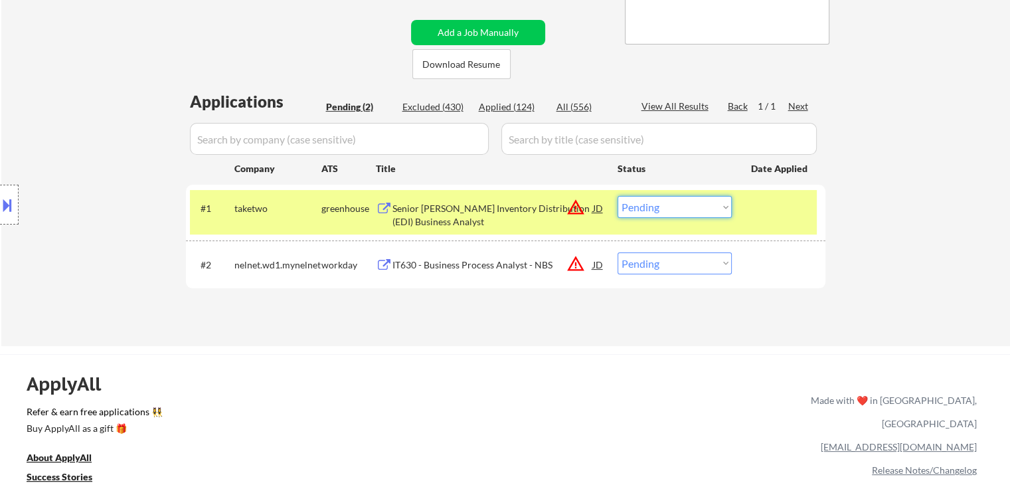
drag, startPoint x: 648, startPoint y: 210, endPoint x: 658, endPoint y: 217, distance: 11.4
click at [650, 211] on select "Choose an option... Pending Applied Excluded (Questions) Excluded (Expired) Exc…" at bounding box center [675, 207] width 114 height 22
click at [618, 196] on select "Choose an option... Pending Applied Excluded (Questions) Excluded (Expired) Exc…" at bounding box center [675, 207] width 114 height 22
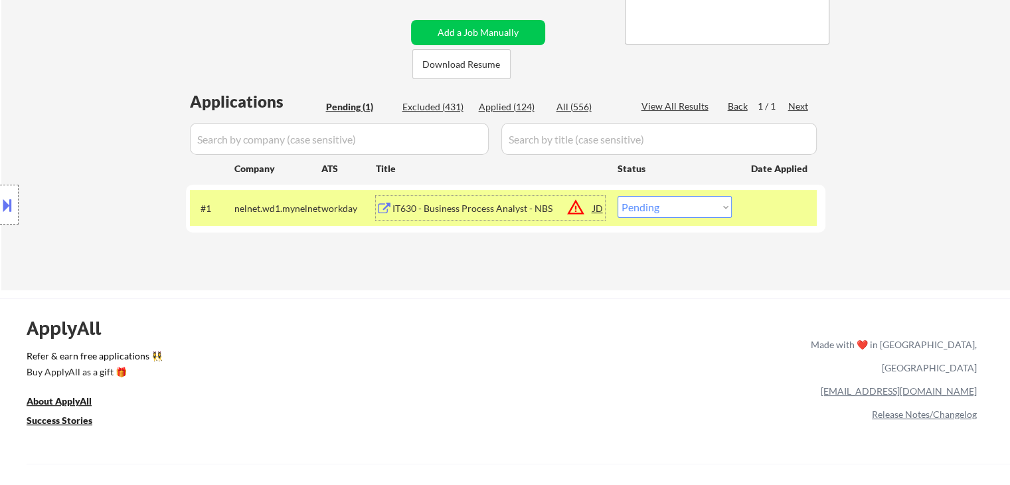
click at [425, 208] on div "IT630 - Business Process Analyst - NBS" at bounding box center [493, 208] width 201 height 13
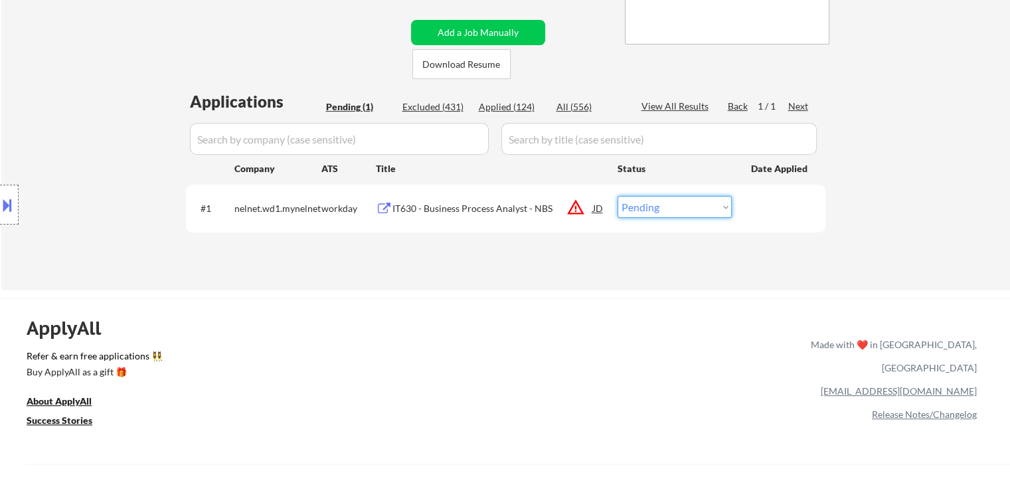
drag, startPoint x: 650, startPoint y: 208, endPoint x: 652, endPoint y: 217, distance: 8.9
click at [650, 209] on select "Choose an option... Pending Applied Excluded (Questions) Excluded (Expired) Exc…" at bounding box center [675, 207] width 114 height 22
select select ""excluded__salary_""
click at [618, 196] on select "Choose an option... Pending Applied Excluded (Questions) Excluded (Expired) Exc…" at bounding box center [675, 207] width 114 height 22
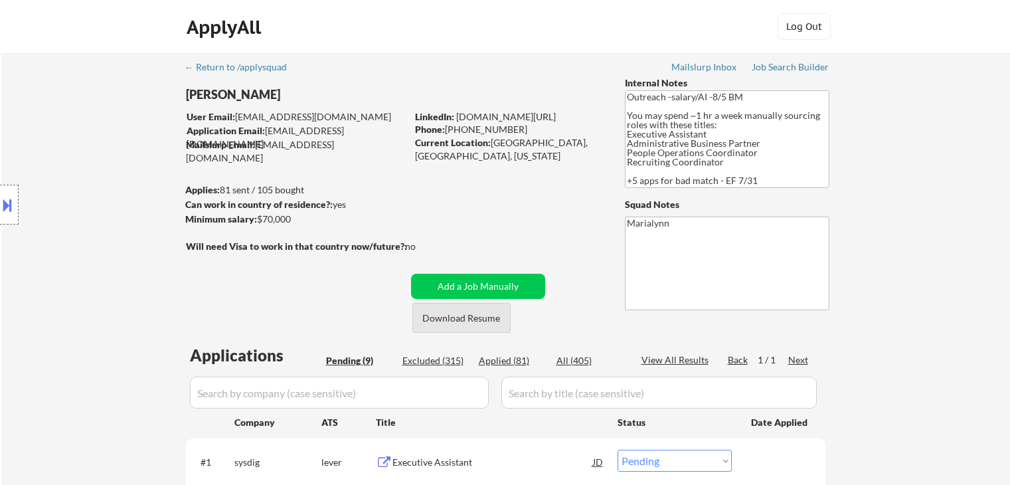
select select ""pending""
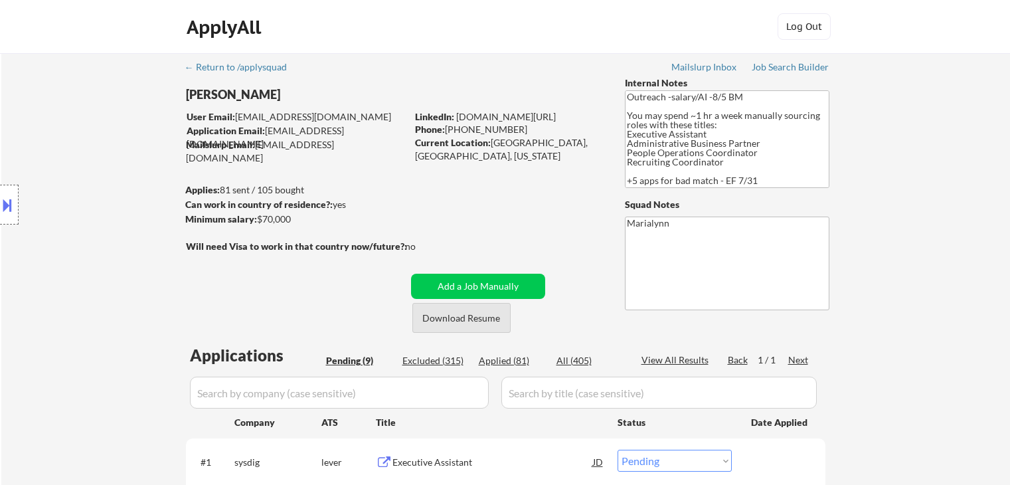
select select ""pending""
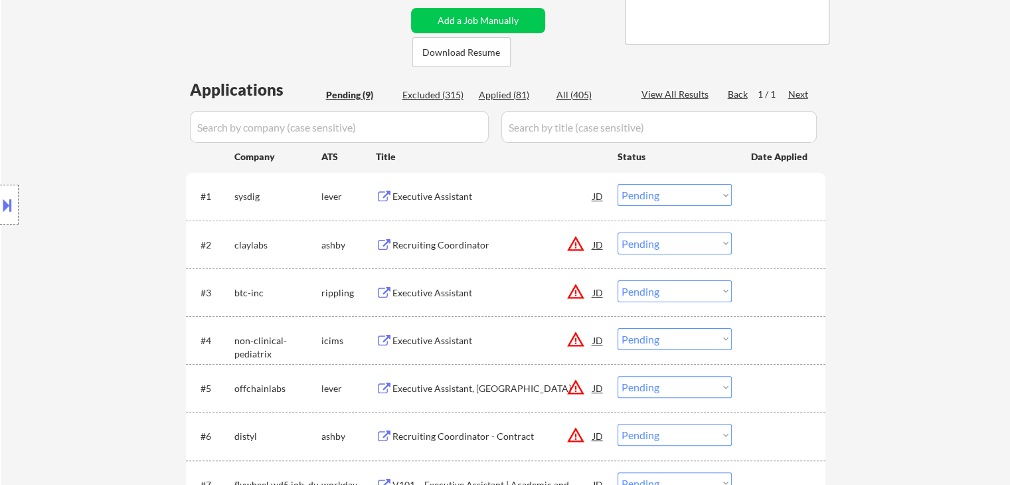
drag, startPoint x: 571, startPoint y: 44, endPoint x: 568, endPoint y: 52, distance: 8.6
click at [571, 46] on div "← Return to /applysquad Mailslurp Inbox Job Search Builder Meagan_Olivia Jade U…" at bounding box center [506, 227] width 663 height 881
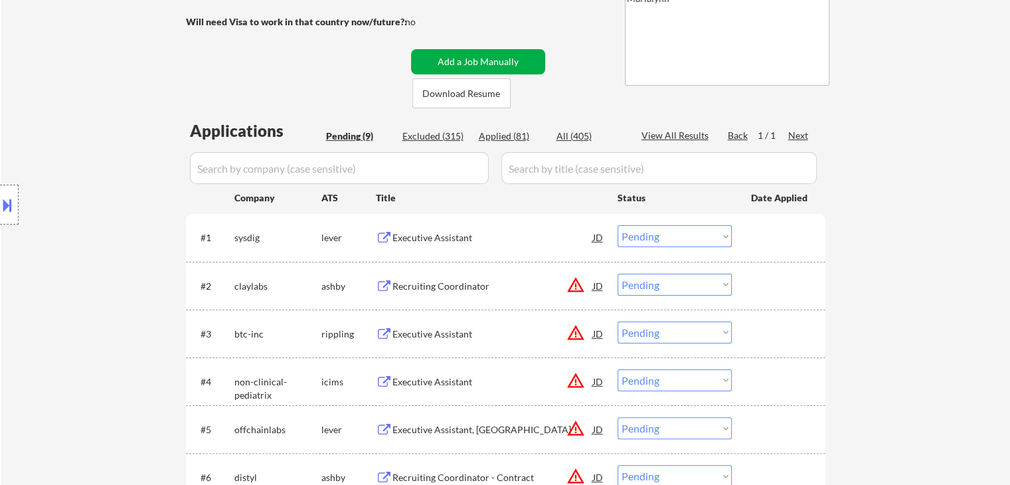
scroll to position [133, 0]
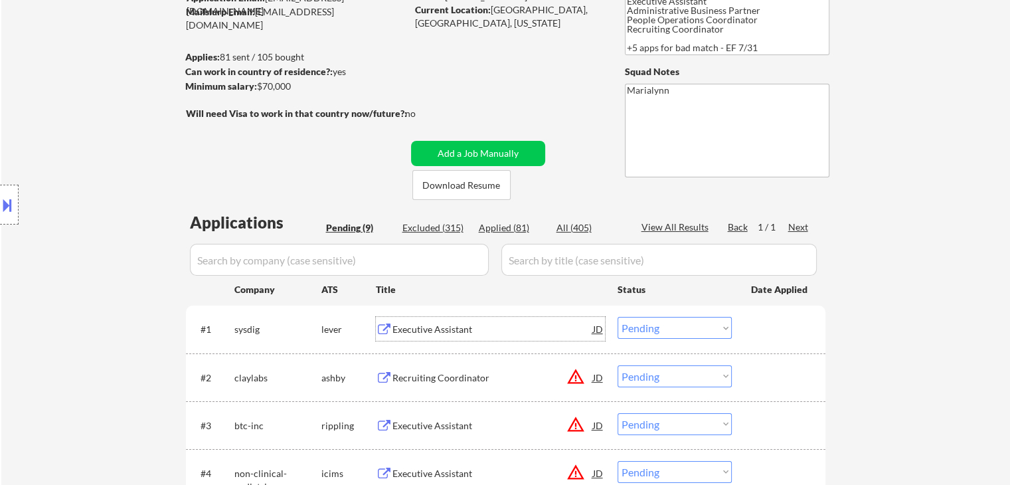
click at [442, 333] on div "Executive Assistant" at bounding box center [493, 329] width 201 height 13
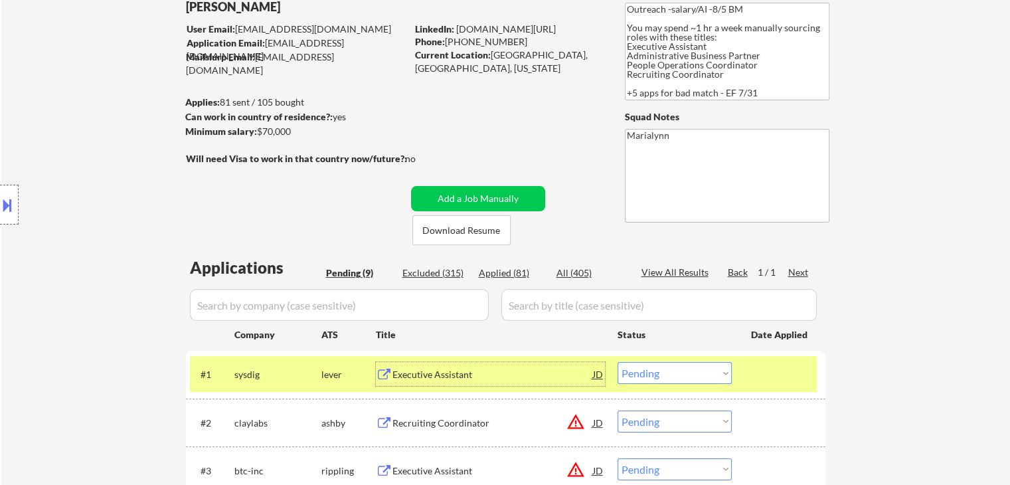
scroll to position [66, 0]
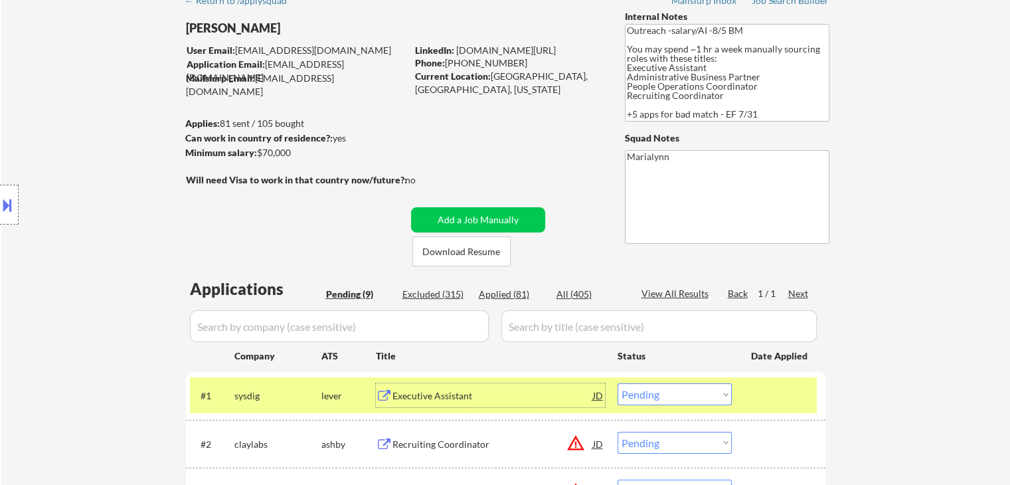
click at [684, 393] on select "Choose an option... Pending Applied Excluded (Questions) Excluded (Expired) Exc…" at bounding box center [675, 394] width 114 height 22
click at [618, 383] on select "Choose an option... Pending Applied Excluded (Questions) Excluded (Expired) Exc…" at bounding box center [675, 394] width 114 height 22
select select ""pending""
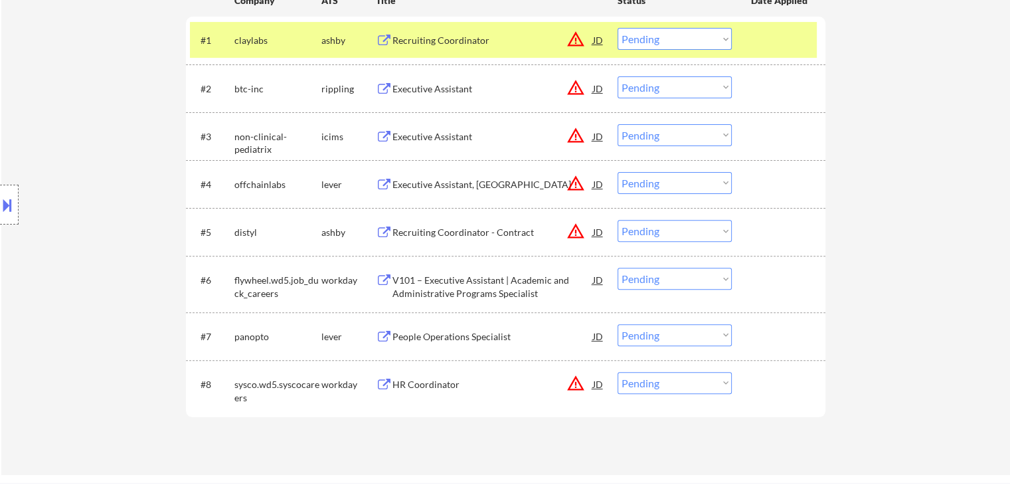
scroll to position [531, 0]
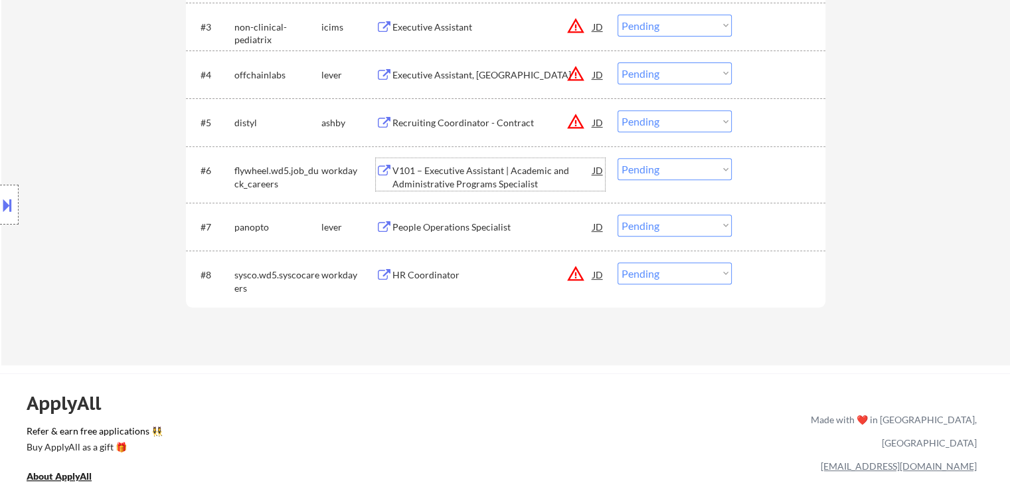
click at [489, 174] on div "V101 – Executive Assistant | Academic and Administrative Programs Specialist" at bounding box center [493, 177] width 201 height 26
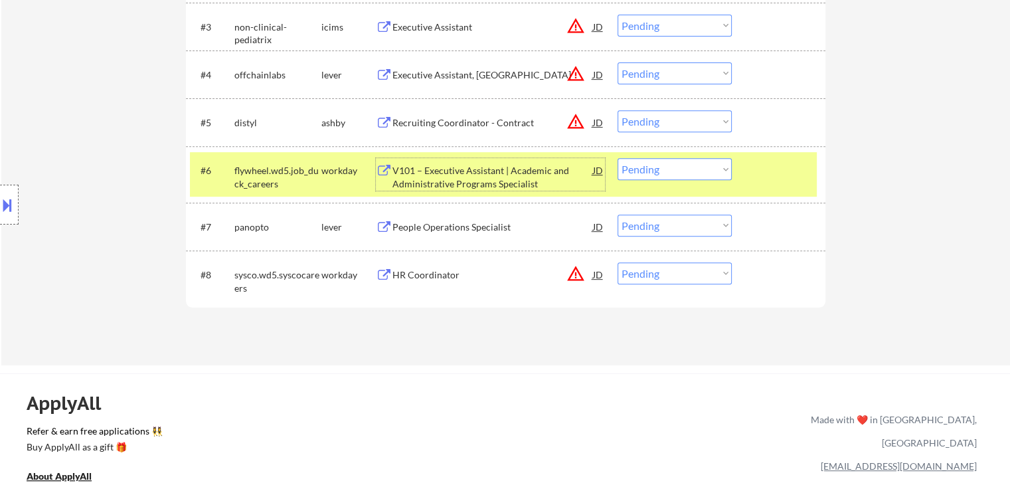
drag, startPoint x: 672, startPoint y: 165, endPoint x: 678, endPoint y: 178, distance: 13.7
click at [673, 166] on select "Choose an option... Pending Applied Excluded (Questions) Excluded (Expired) Exc…" at bounding box center [675, 169] width 114 height 22
click at [618, 158] on select "Choose an option... Pending Applied Excluded (Questions) Excluded (Expired) Exc…" at bounding box center [675, 169] width 114 height 22
select select ""pending""
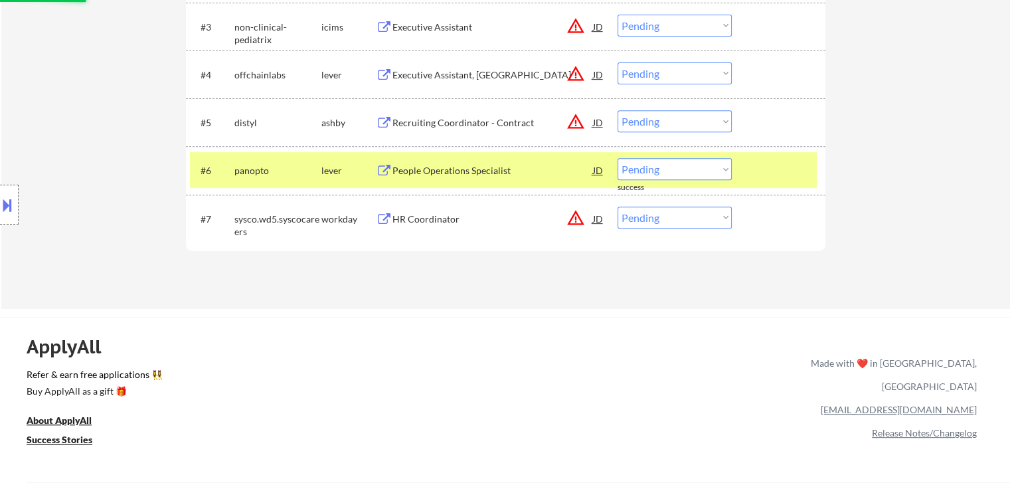
click at [465, 167] on div "People Operations Specialist" at bounding box center [493, 170] width 201 height 13
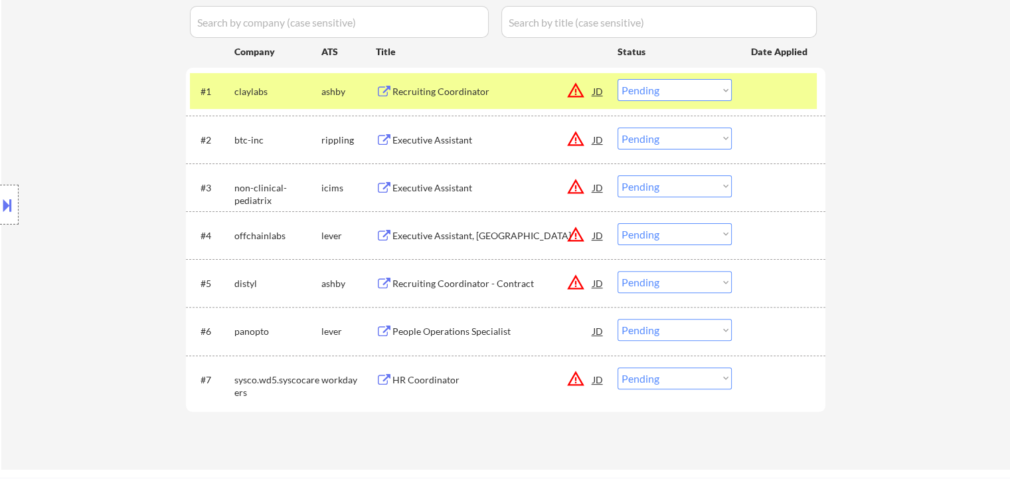
scroll to position [465, 0]
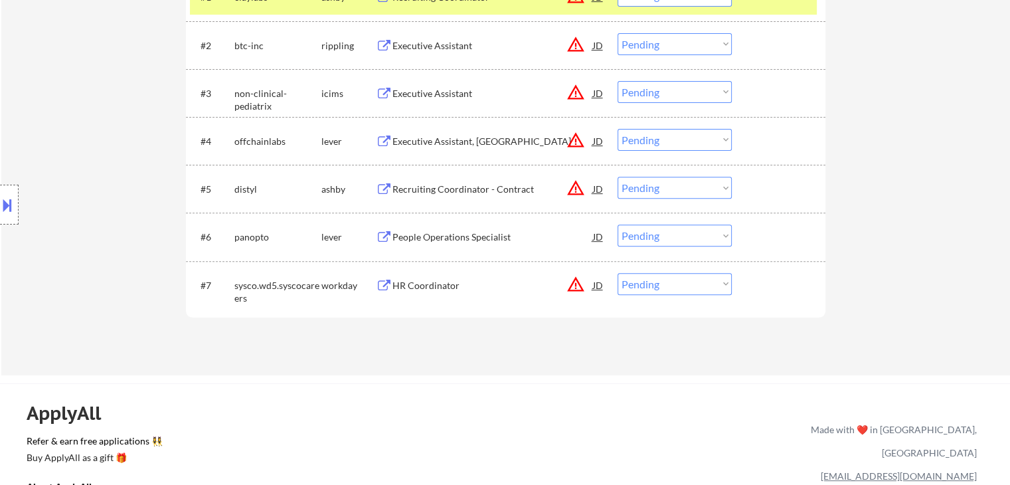
click at [427, 235] on div "People Operations Specialist" at bounding box center [493, 237] width 201 height 13
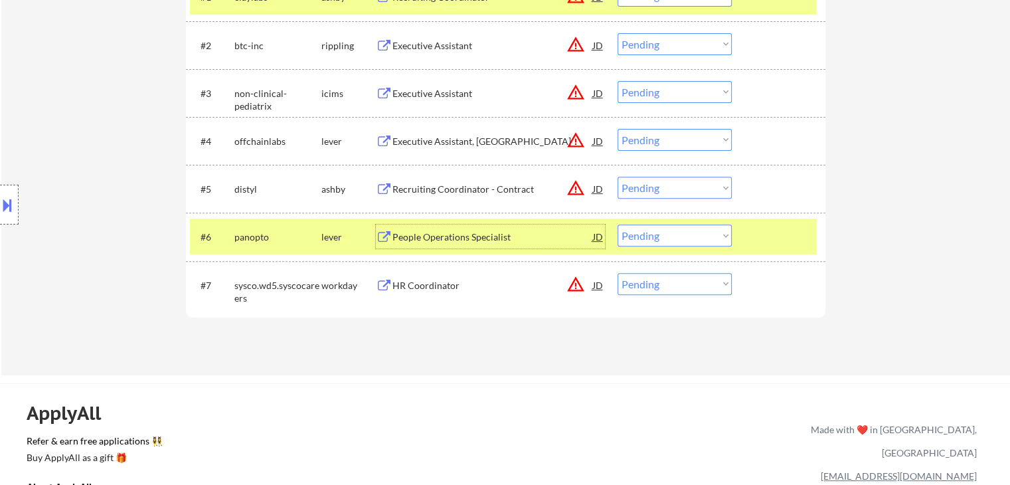
scroll to position [598, 0]
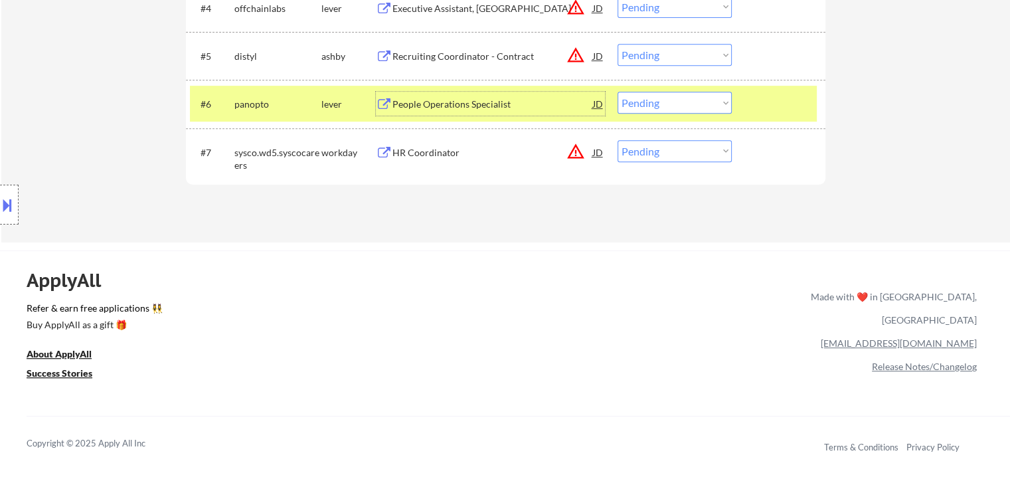
click at [436, 155] on div "HR Coordinator" at bounding box center [493, 152] width 201 height 13
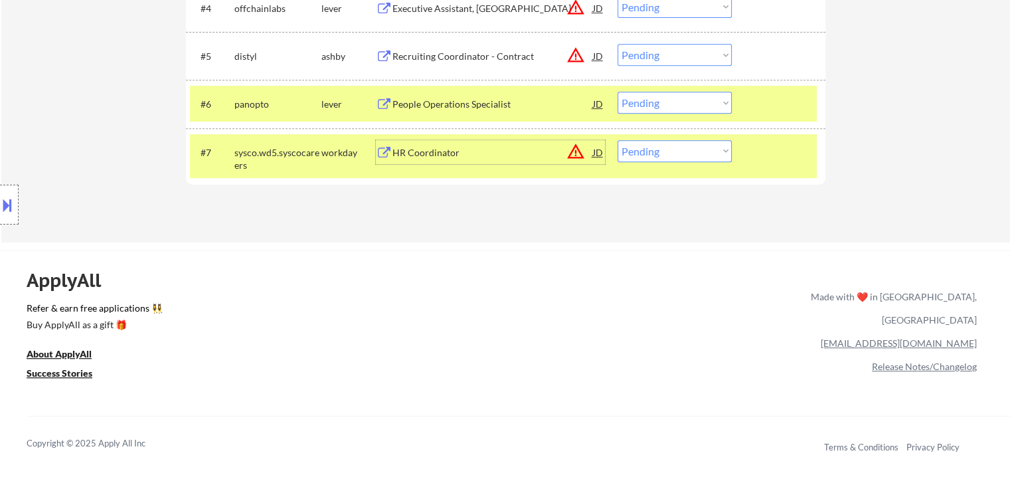
click at [680, 155] on select "Choose an option... Pending Applied Excluded (Questions) Excluded (Expired) Exc…" at bounding box center [675, 151] width 114 height 22
select select ""excluded__location_""
click at [618, 140] on select "Choose an option... Pending Applied Excluded (Questions) Excluded (Expired) Exc…" at bounding box center [675, 151] width 114 height 22
drag, startPoint x: 326, startPoint y: 98, endPoint x: 333, endPoint y: 112, distance: 16.3
click at [326, 99] on div "lever" at bounding box center [349, 104] width 54 height 13
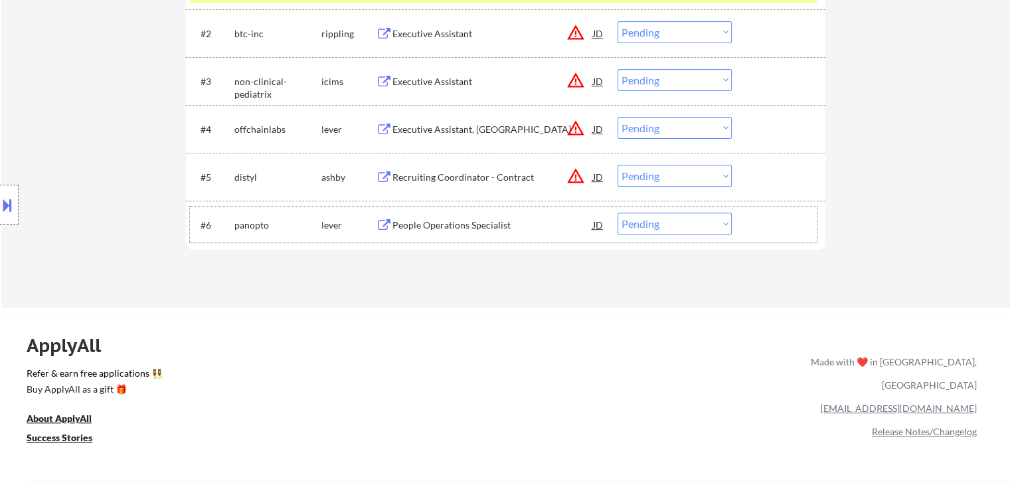
scroll to position [399, 0]
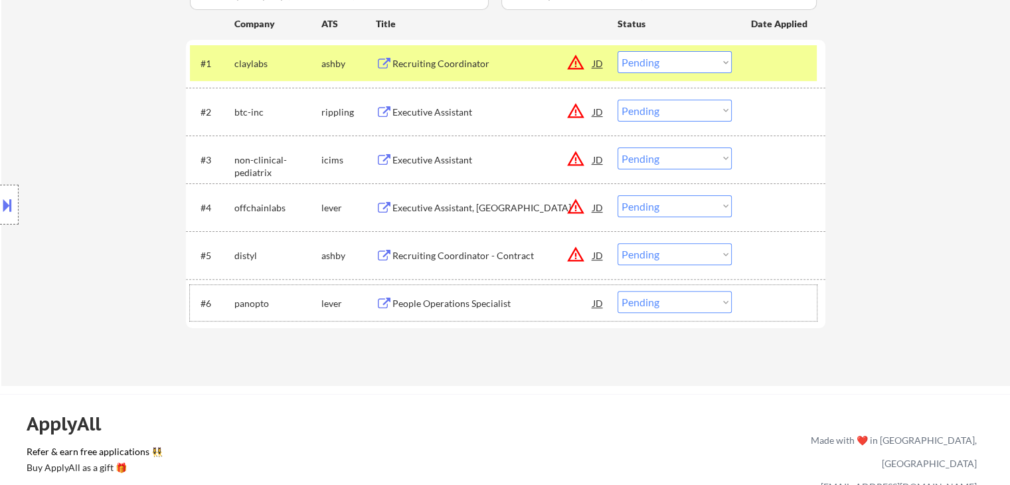
click at [429, 264] on div "Recruiting Coordinator - Contract" at bounding box center [493, 255] width 201 height 24
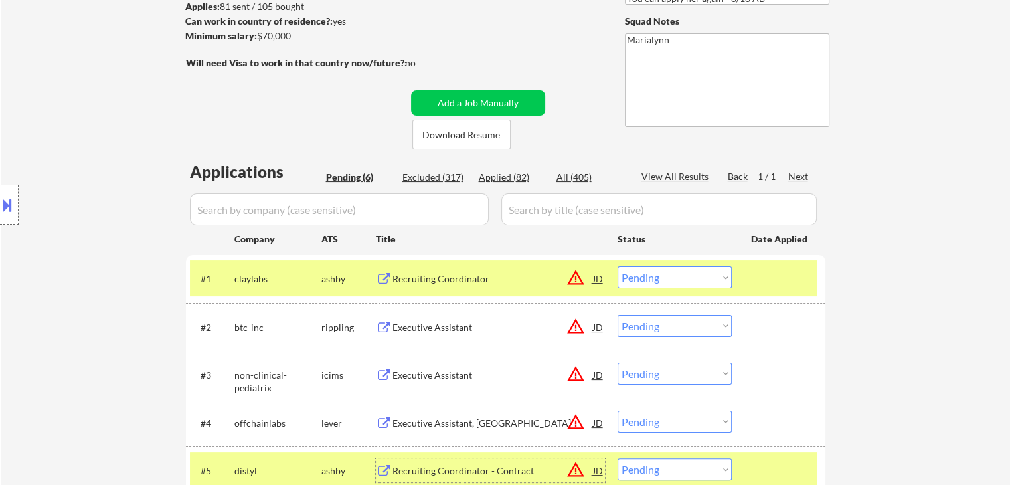
scroll to position [266, 0]
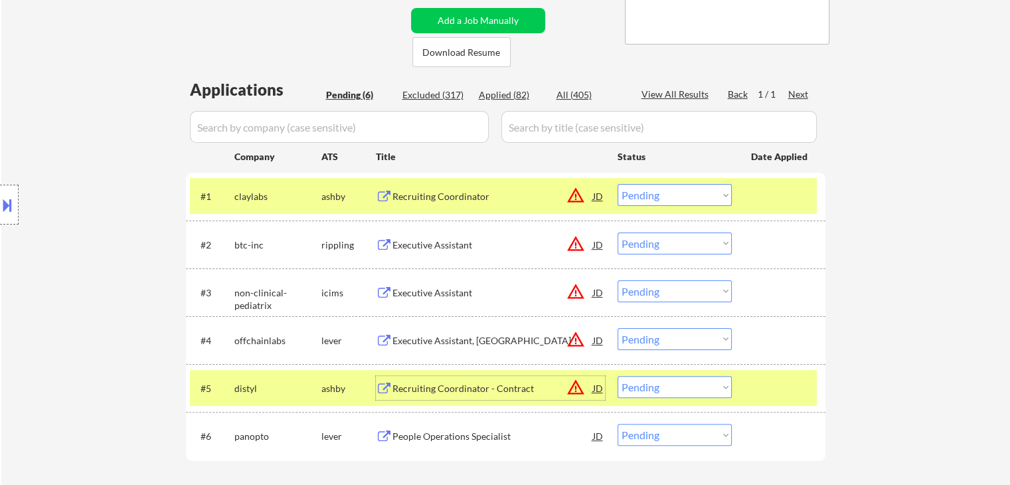
click at [710, 391] on select "Choose an option... Pending Applied Excluded (Questions) Excluded (Expired) Exc…" at bounding box center [675, 387] width 114 height 22
click at [618, 376] on select "Choose an option... Pending Applied Excluded (Questions) Excluded (Expired) Exc…" at bounding box center [675, 387] width 114 height 22
select select ""pending""
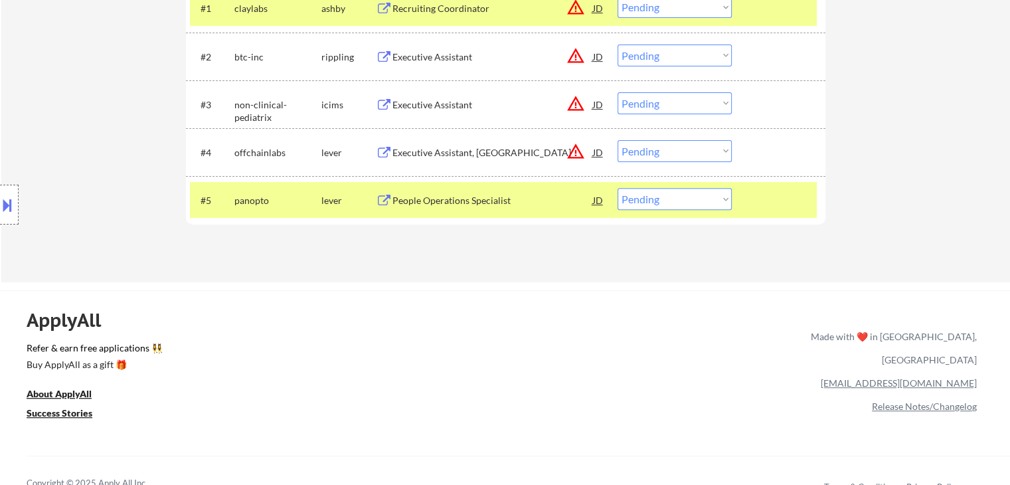
scroll to position [399, 0]
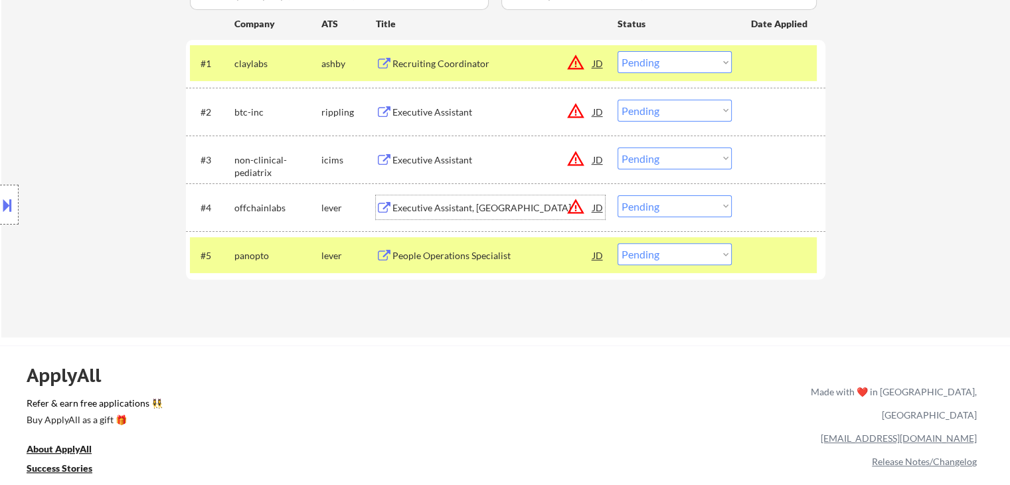
click at [444, 209] on div "Executive Assistant, Europe" at bounding box center [493, 207] width 201 height 13
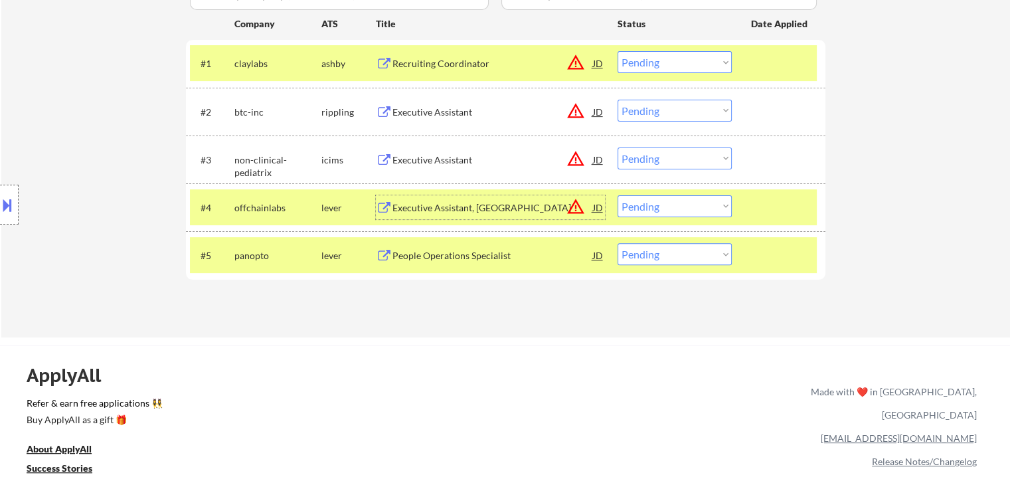
click at [675, 209] on select "Choose an option... Pending Applied Excluded (Questions) Excluded (Expired) Exc…" at bounding box center [675, 206] width 114 height 22
click at [618, 195] on select "Choose an option... Pending Applied Excluded (Questions) Excluded (Expired) Exc…" at bounding box center [675, 206] width 114 height 22
select select ""pending""
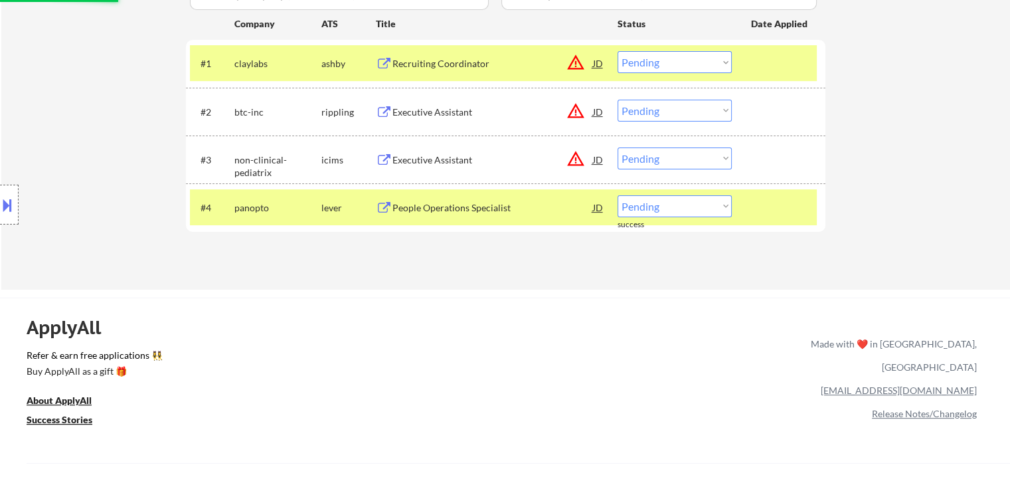
drag, startPoint x: 343, startPoint y: 210, endPoint x: 385, endPoint y: 178, distance: 52.6
click at [344, 210] on div "lever" at bounding box center [349, 207] width 54 height 13
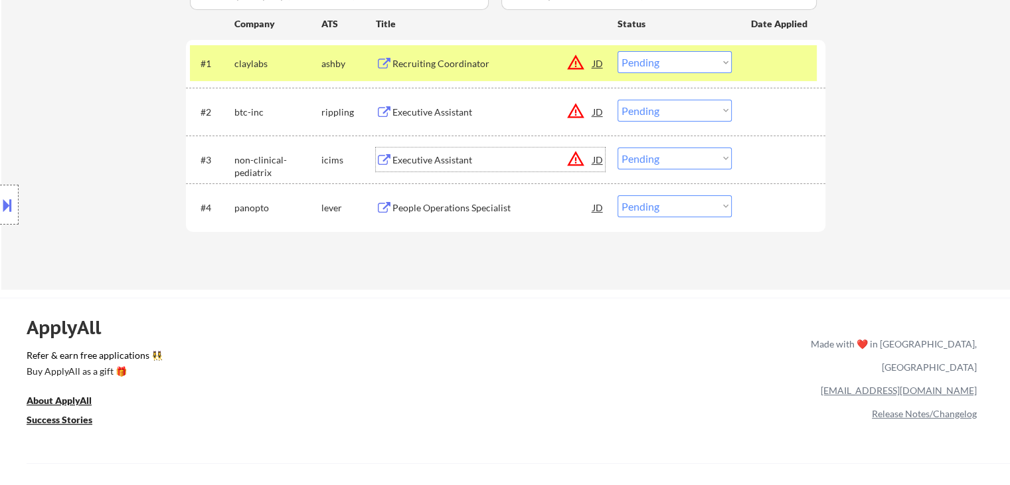
click at [420, 151] on div "Executive Assistant" at bounding box center [493, 159] width 201 height 24
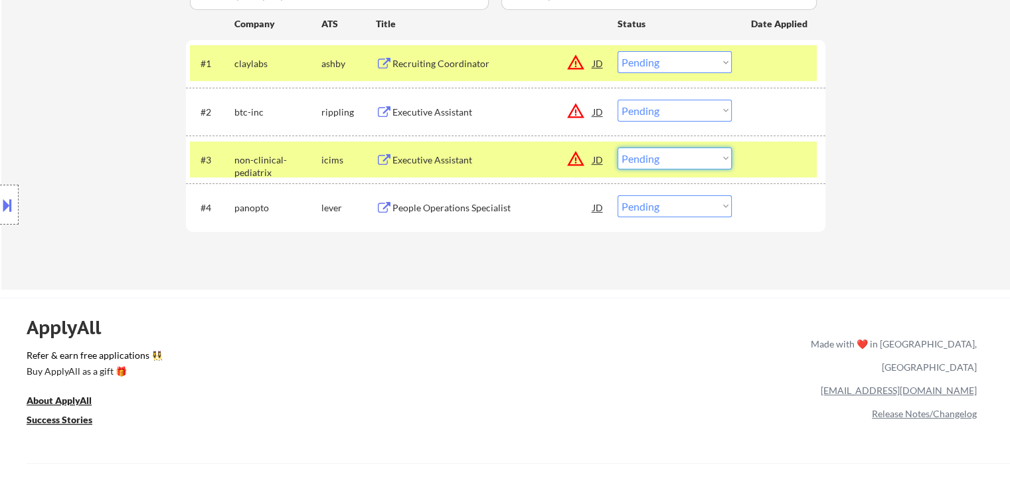
drag, startPoint x: 668, startPoint y: 152, endPoint x: 670, endPoint y: 160, distance: 8.2
click at [668, 152] on select "Choose an option... Pending Applied Excluded (Questions) Excluded (Expired) Exc…" at bounding box center [675, 158] width 114 height 22
click at [618, 147] on select "Choose an option... Pending Applied Excluded (Questions) Excluded (Expired) Exc…" at bounding box center [675, 158] width 114 height 22
select select ""pending""
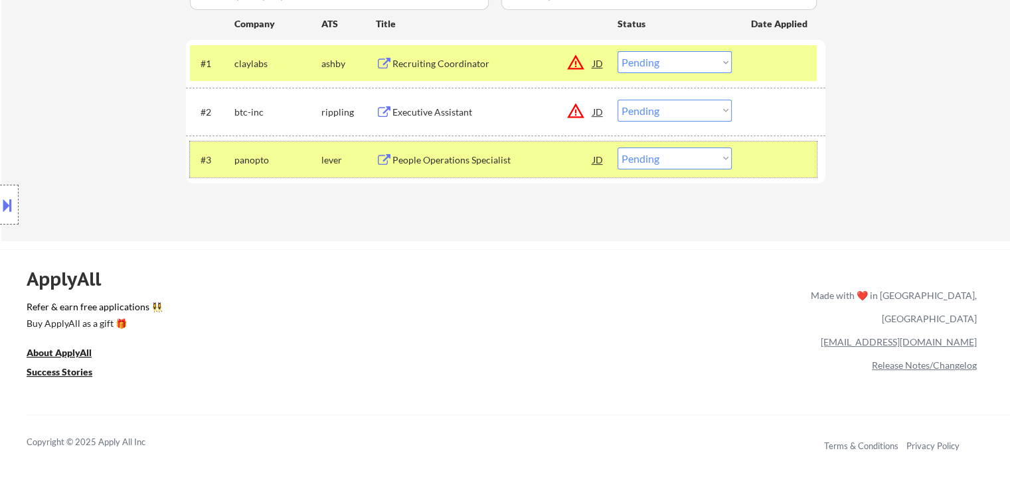
drag, startPoint x: 315, startPoint y: 159, endPoint x: 334, endPoint y: 157, distance: 19.4
click at [318, 159] on div "panopto" at bounding box center [278, 159] width 87 height 13
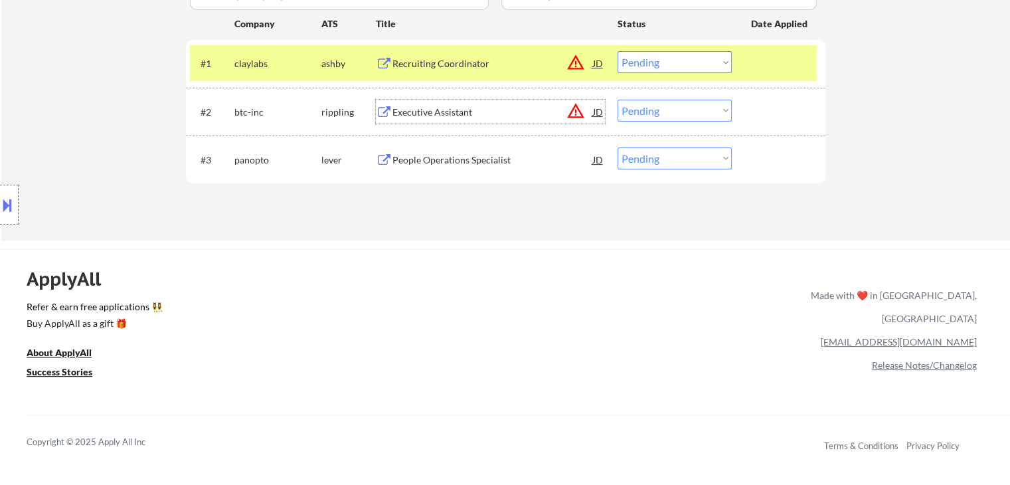
click at [444, 114] on div "Executive Assistant" at bounding box center [493, 112] width 201 height 13
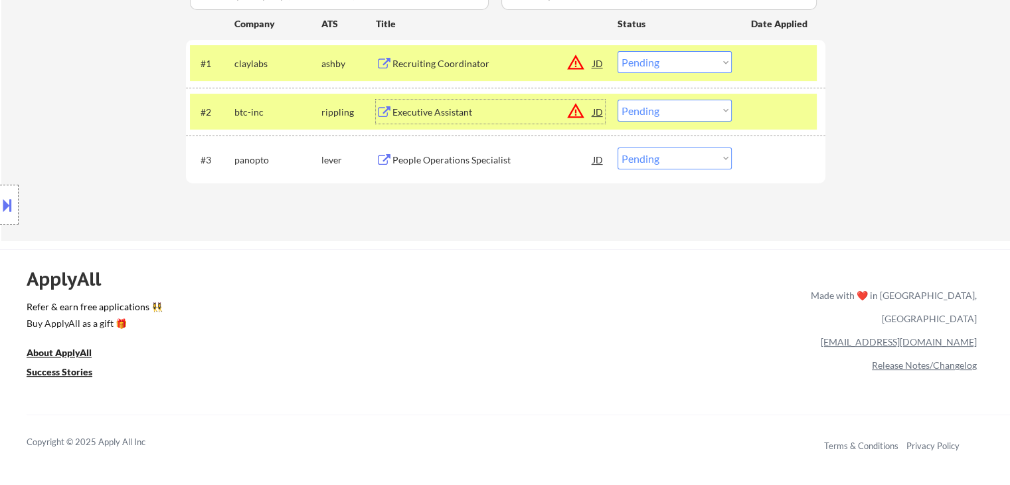
click at [648, 112] on select "Choose an option... Pending Applied Excluded (Questions) Excluded (Expired) Exc…" at bounding box center [675, 111] width 114 height 22
click at [618, 100] on select "Choose an option... Pending Applied Excluded (Questions) Excluded (Expired) Exc…" at bounding box center [675, 111] width 114 height 22
select select ""pending""
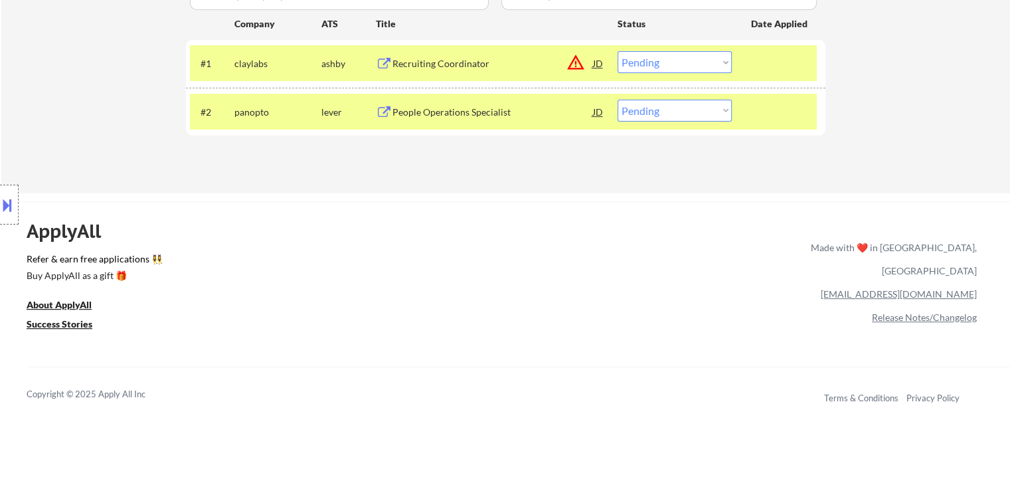
drag, startPoint x: 307, startPoint y: 113, endPoint x: 316, endPoint y: 112, distance: 8.7
click at [308, 113] on div "panopto" at bounding box center [278, 112] width 87 height 13
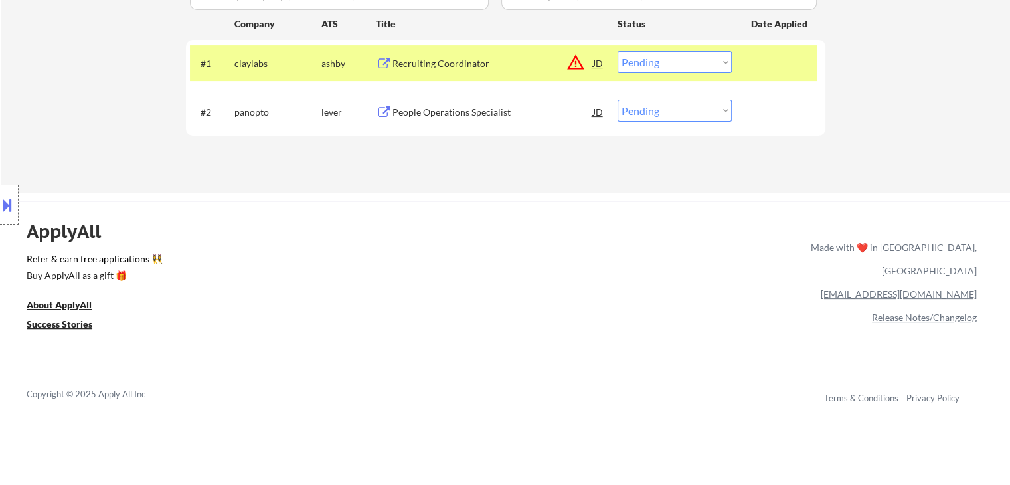
click at [459, 59] on div "Recruiting Coordinator" at bounding box center [493, 63] width 201 height 13
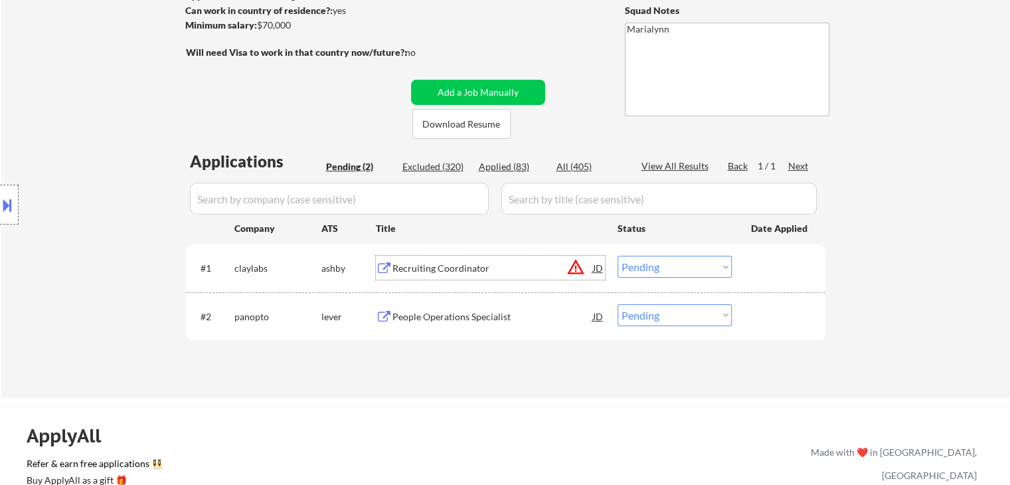
scroll to position [199, 0]
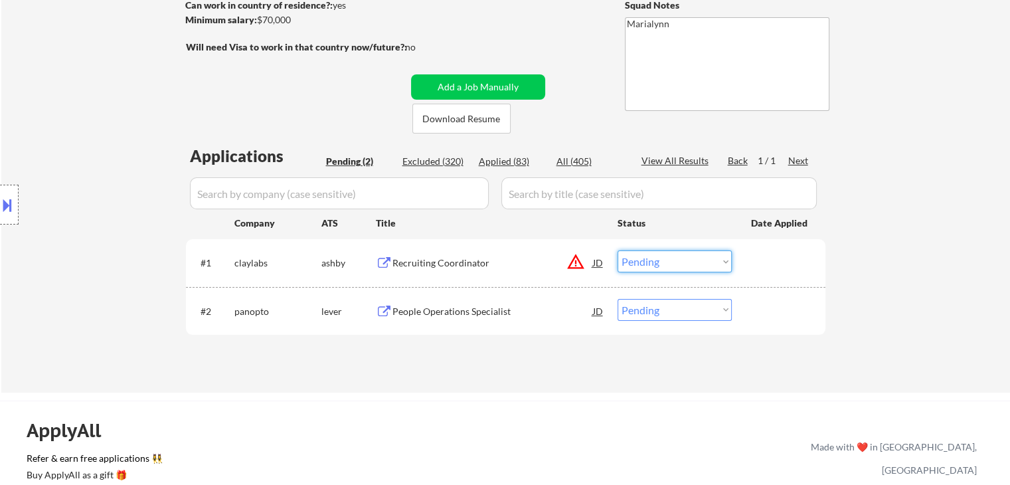
drag, startPoint x: 653, startPoint y: 257, endPoint x: 664, endPoint y: 261, distance: 12.0
click at [654, 258] on select "Choose an option... Pending Applied Excluded (Questions) Excluded (Expired) Exc…" at bounding box center [675, 261] width 114 height 22
click at [618, 250] on select "Choose an option... Pending Applied Excluded (Questions) Excluded (Expired) Exc…" at bounding box center [675, 261] width 114 height 22
select select ""pending""
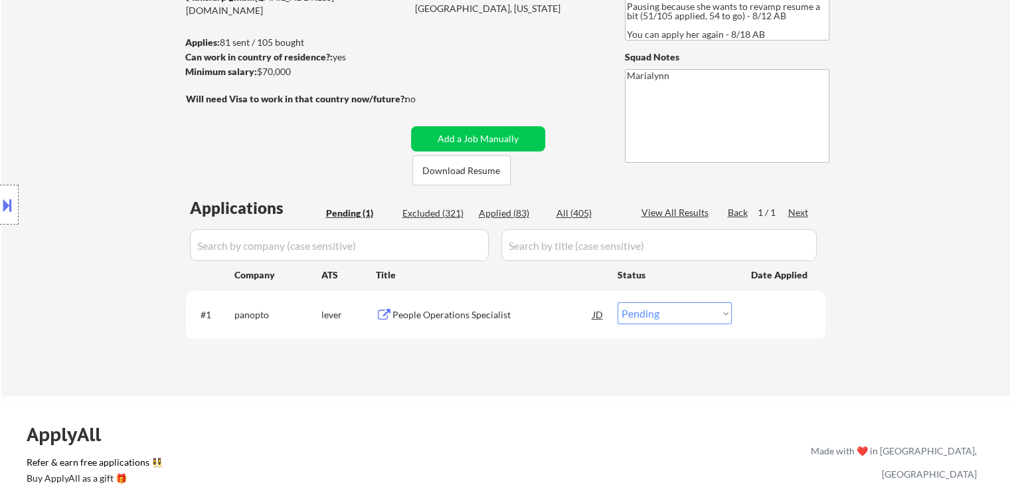
scroll to position [66, 0]
